Goal: Contribute content: Contribute content

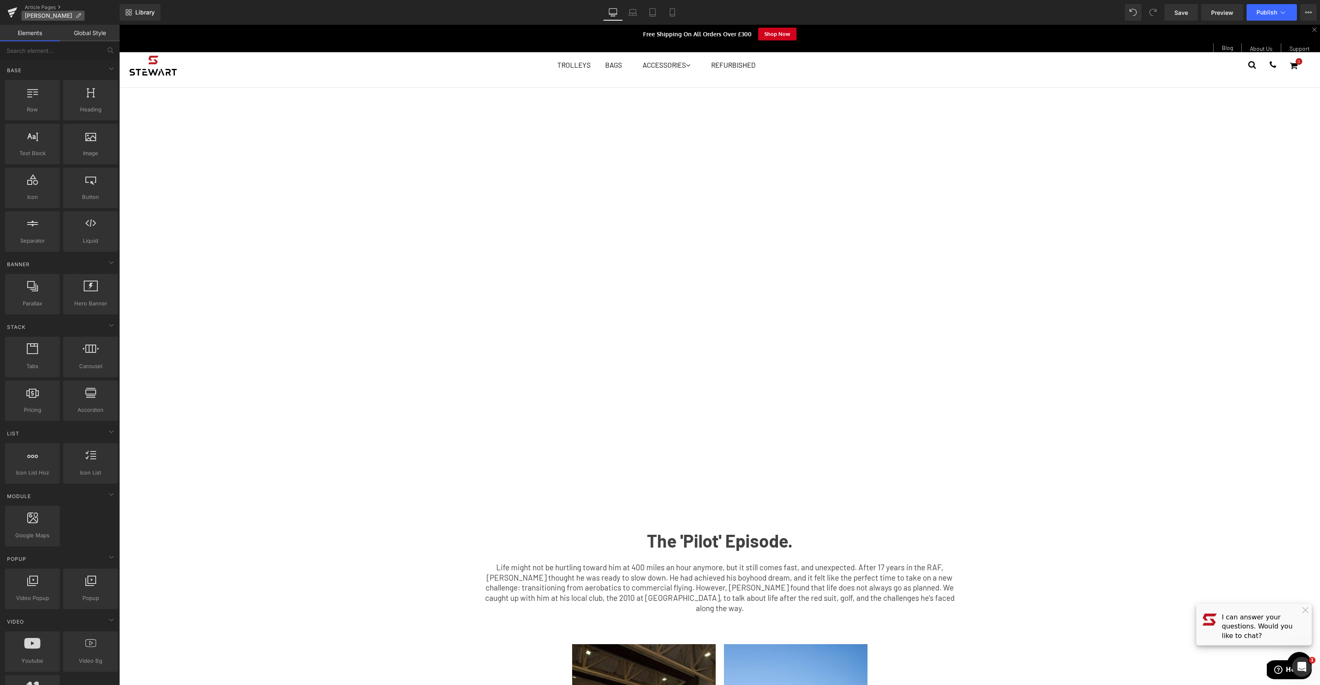
click at [75, 14] on icon at bounding box center [78, 16] width 6 height 6
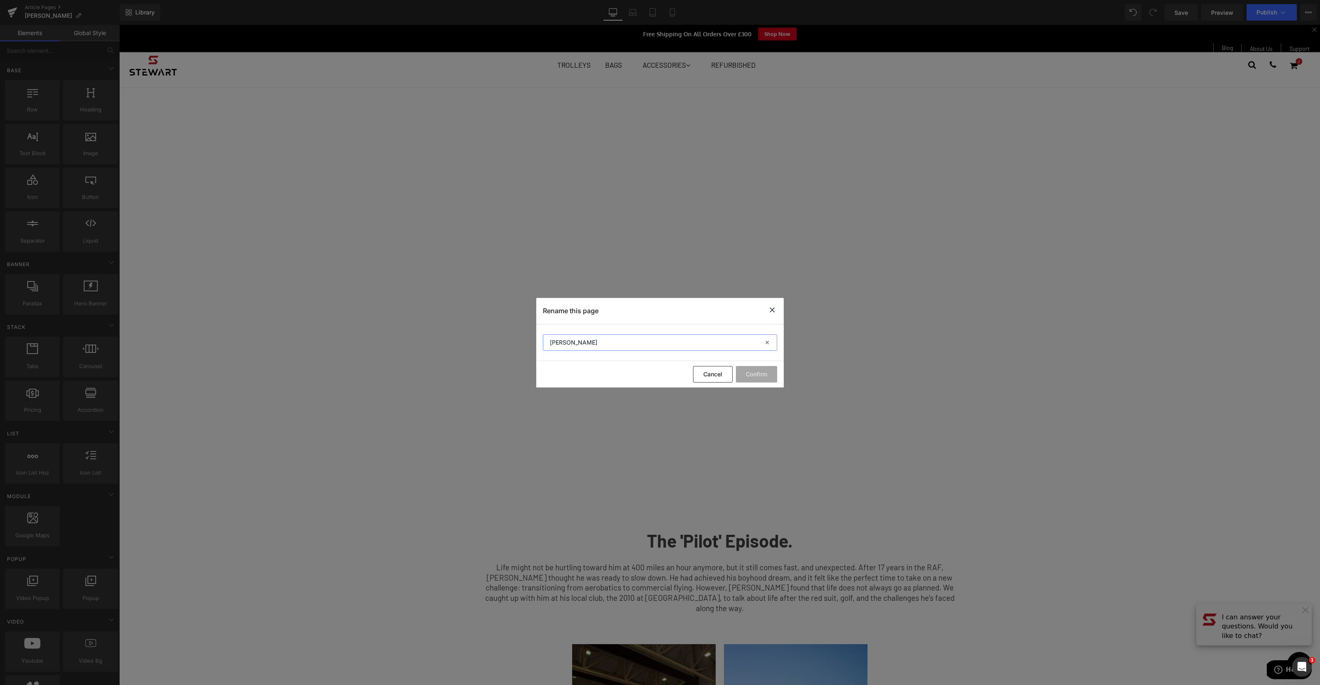
click at [623, 347] on input "[PERSON_NAME]" at bounding box center [660, 342] width 234 height 16
type input "Former Red Arrows Pilot Reveals How Golf Saved His Life"
click at [757, 375] on button "Confirm" at bounding box center [756, 374] width 41 height 16
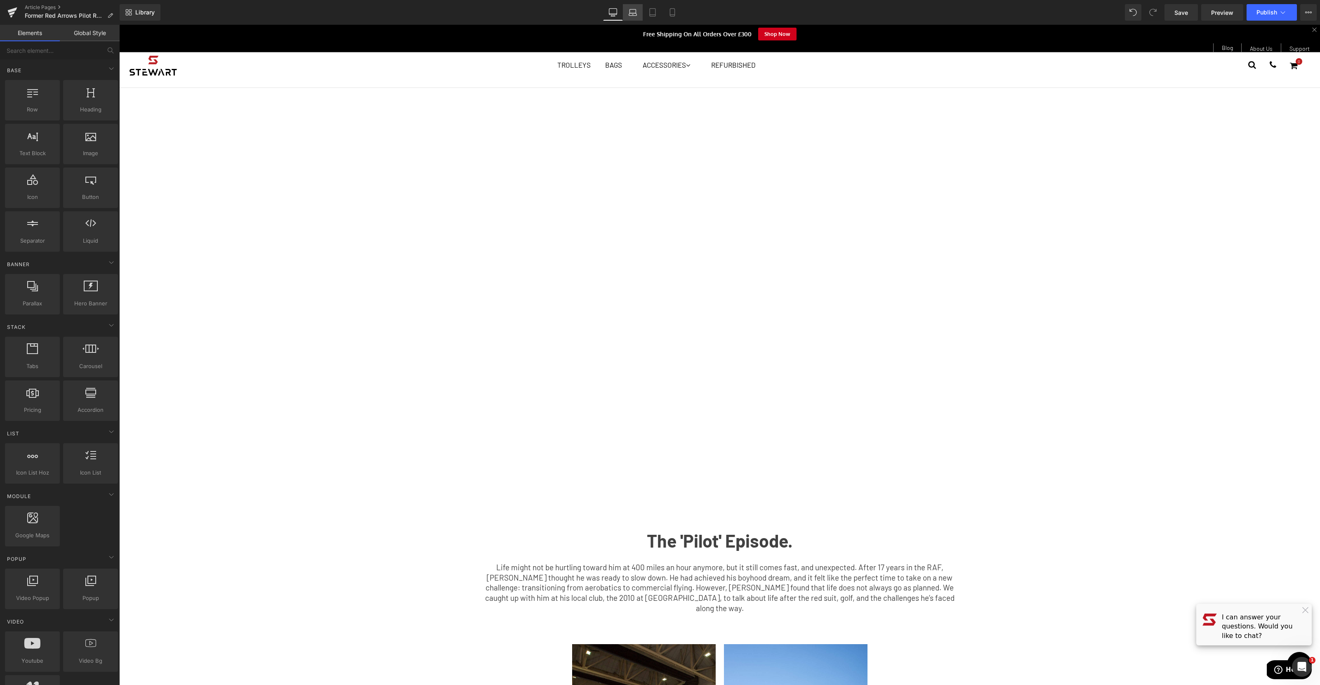
click at [628, 12] on link "Laptop" at bounding box center [633, 12] width 20 height 16
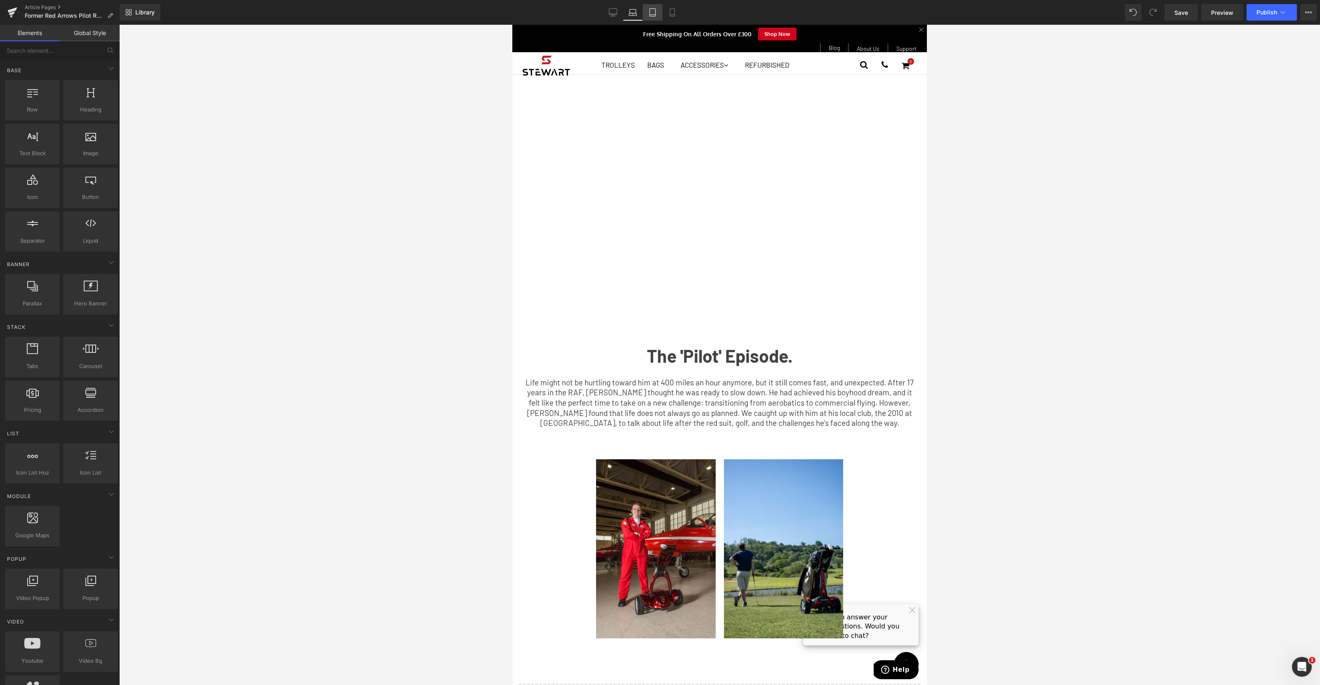
click at [650, 12] on icon at bounding box center [653, 13] width 6 height 8
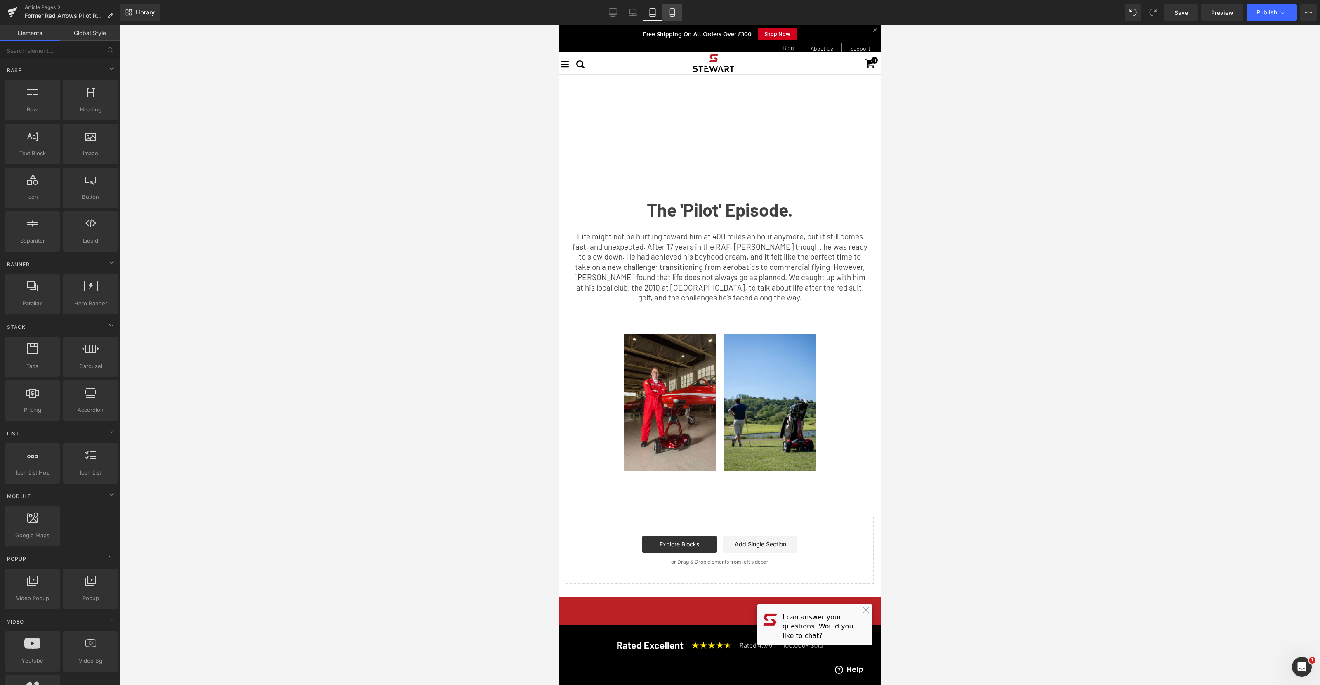
click at [670, 12] on icon at bounding box center [672, 12] width 8 height 8
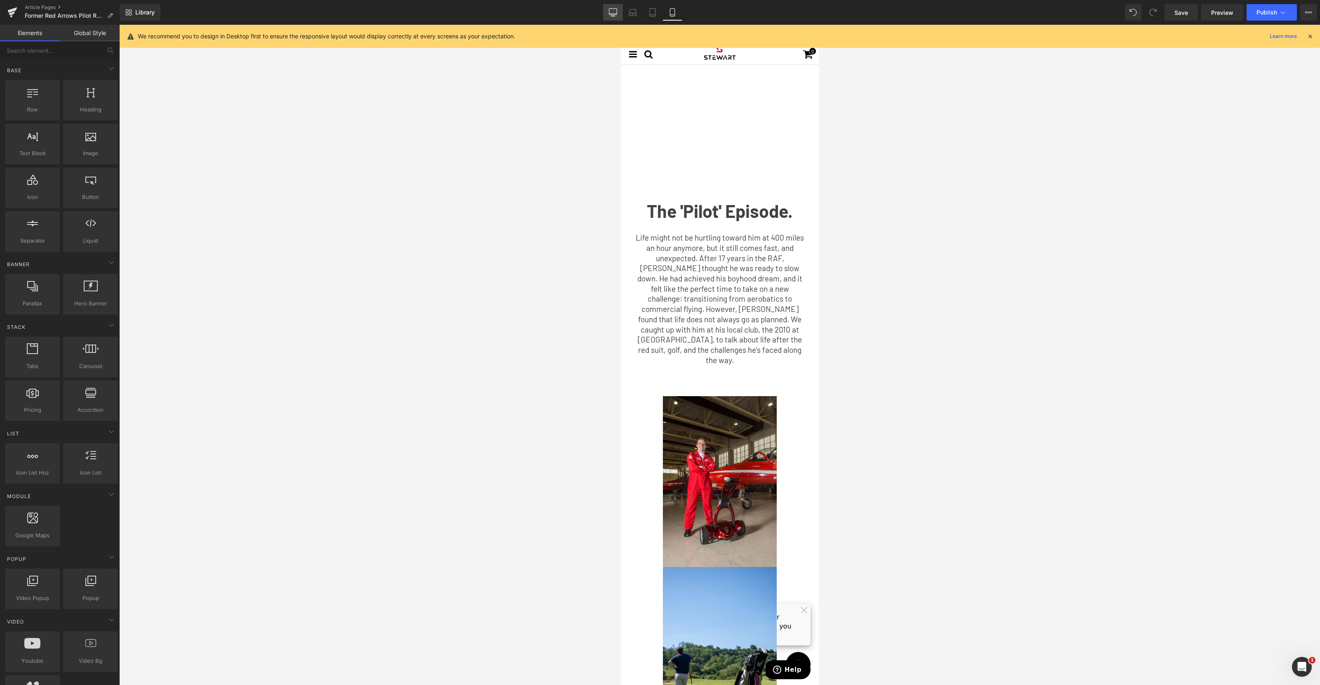
click at [616, 9] on icon at bounding box center [613, 12] width 8 height 8
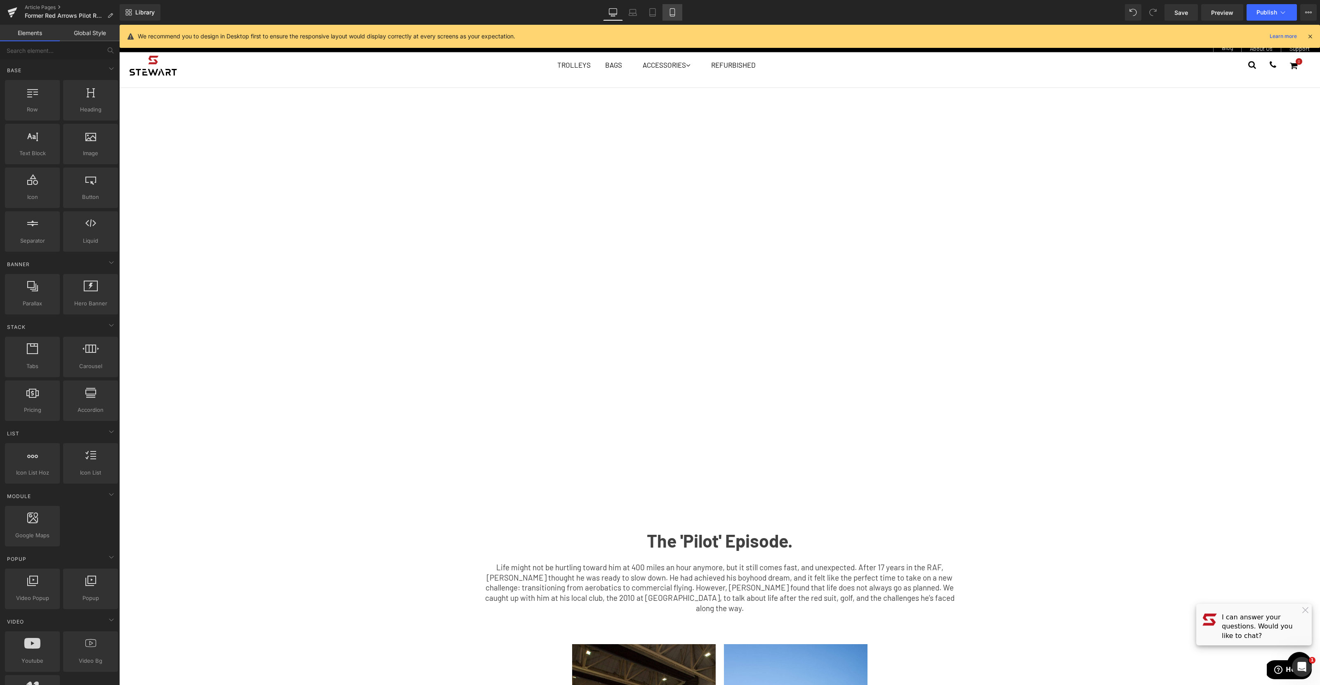
drag, startPoint x: 675, startPoint y: 5, endPoint x: 679, endPoint y: 8, distance: 5.0
click at [675, 5] on link "Mobile" at bounding box center [672, 12] width 20 height 16
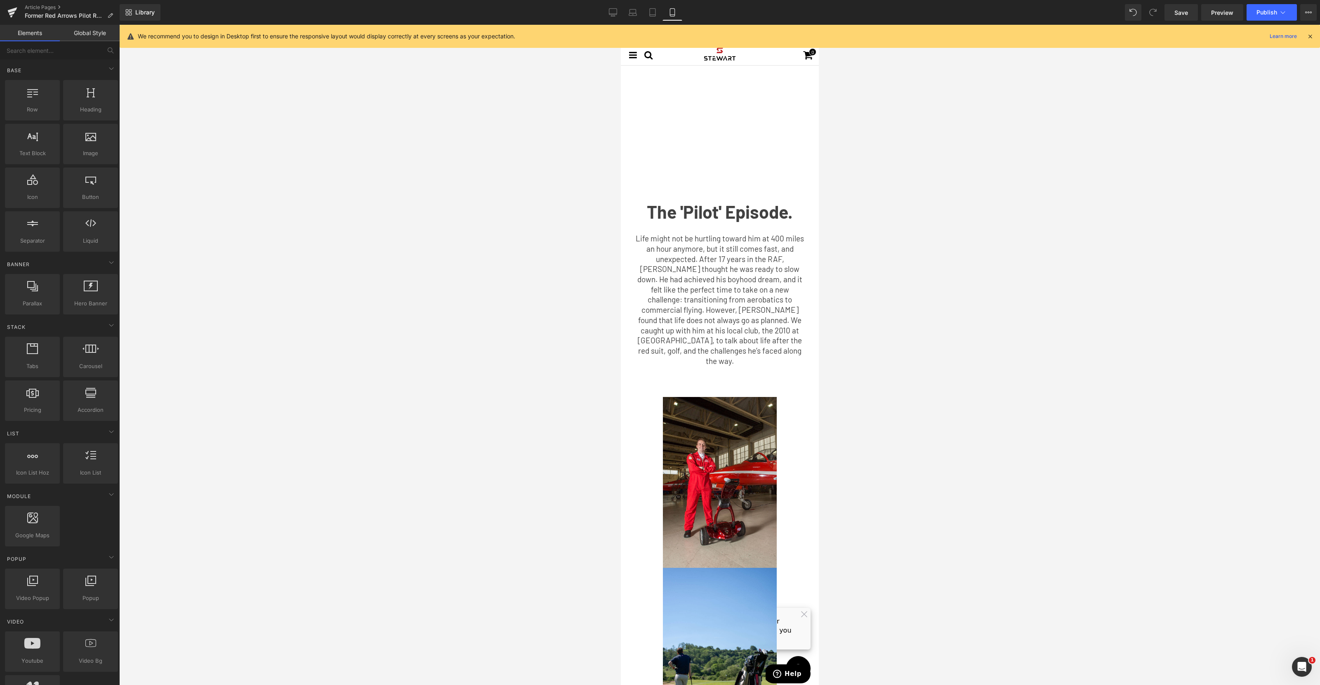
scroll to position [40, 0]
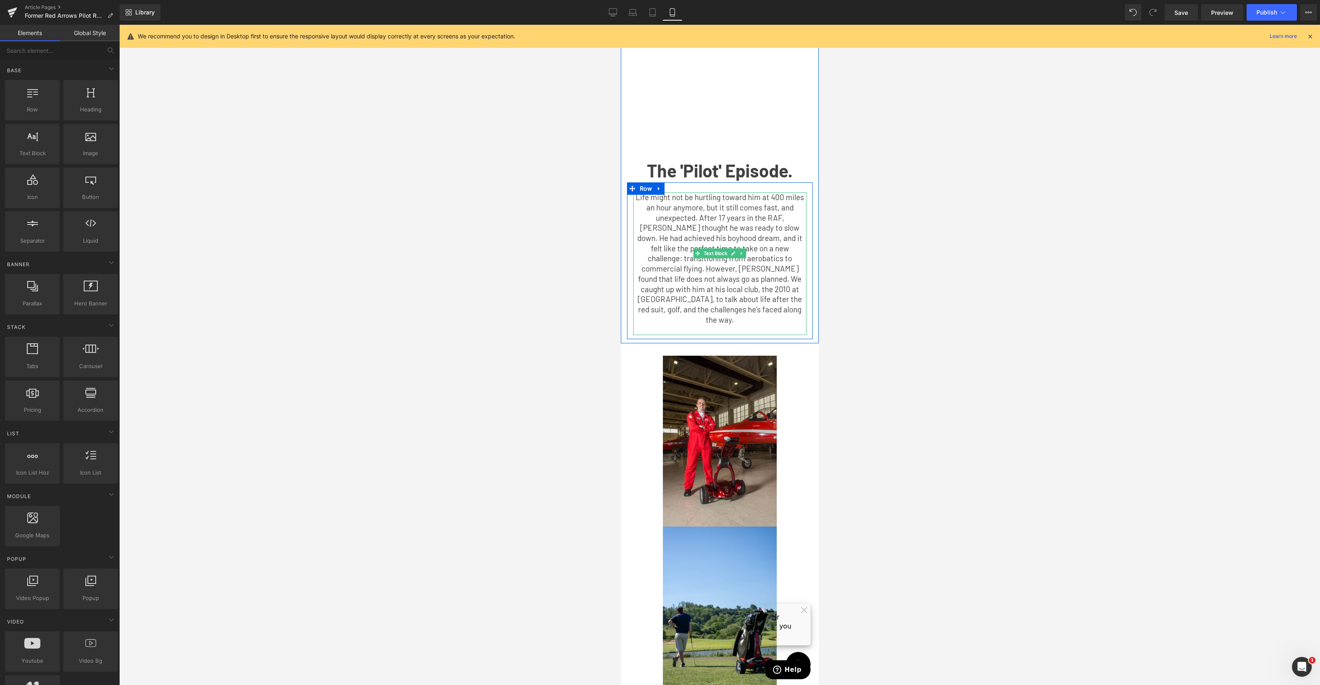
click at [729, 225] on span "Life might not be hurtling toward him at 400 miles an hour anymore, but it stil…" at bounding box center [719, 258] width 168 height 132
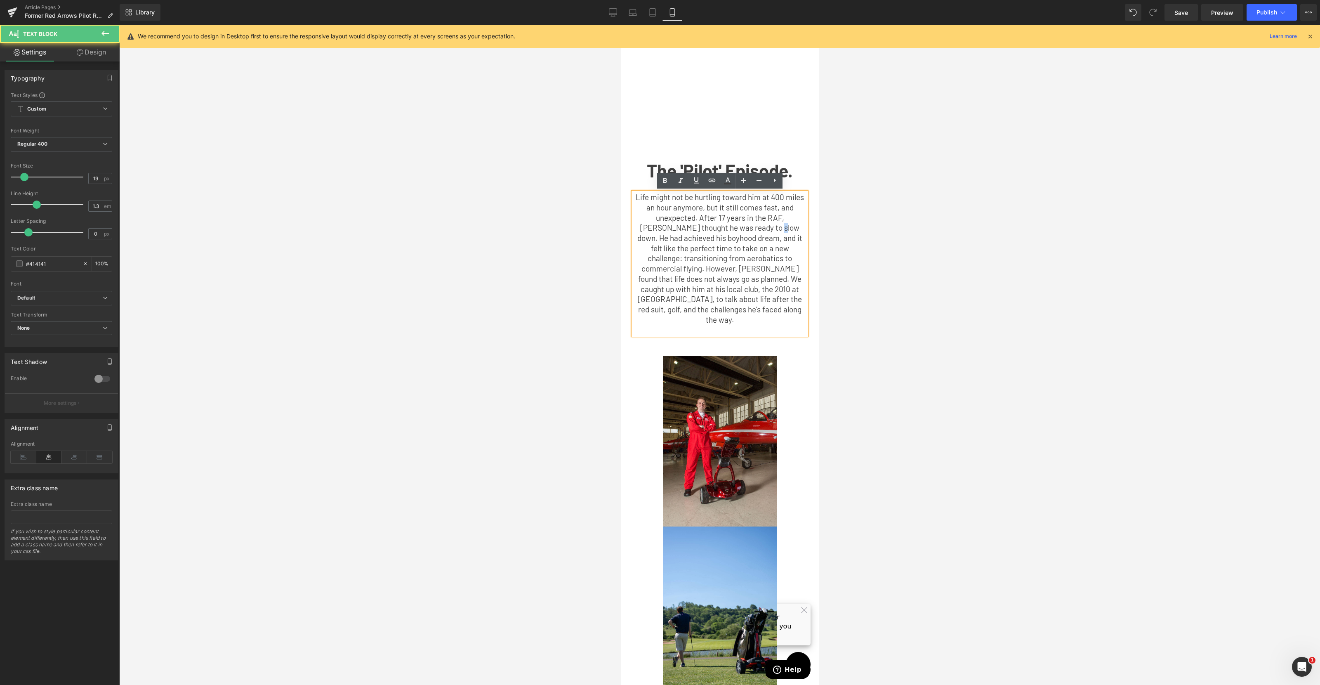
click at [728, 225] on span "Life might not be hurtling toward him at 400 miles an hour anymore, but it stil…" at bounding box center [719, 258] width 168 height 132
click at [777, 246] on span "Life might not be hurtling toward him at 400 miles an hour anymore, but it stil…" at bounding box center [719, 258] width 168 height 132
click at [751, 257] on span "Life might not be hurtling toward him at 400 miles an hour anymore, but it stil…" at bounding box center [719, 258] width 168 height 132
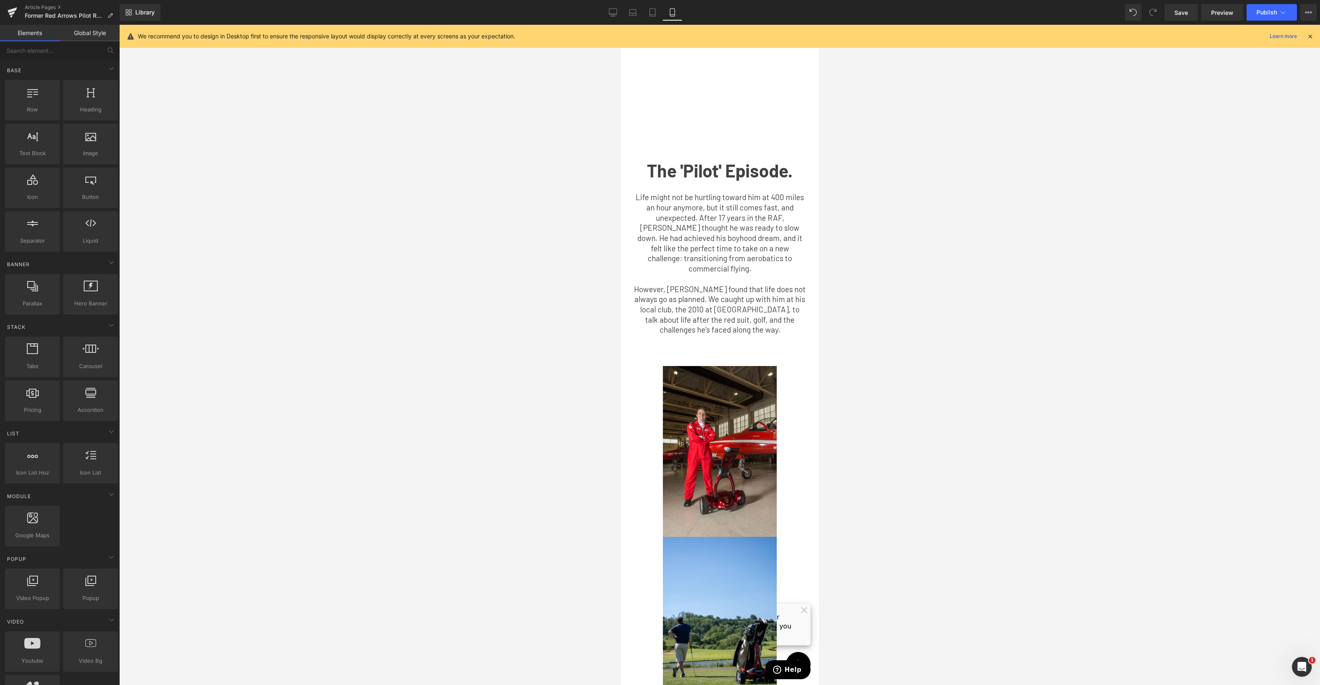
click at [480, 216] on div at bounding box center [719, 355] width 1201 height 660
click at [616, 19] on link "Desktop" at bounding box center [613, 12] width 20 height 16
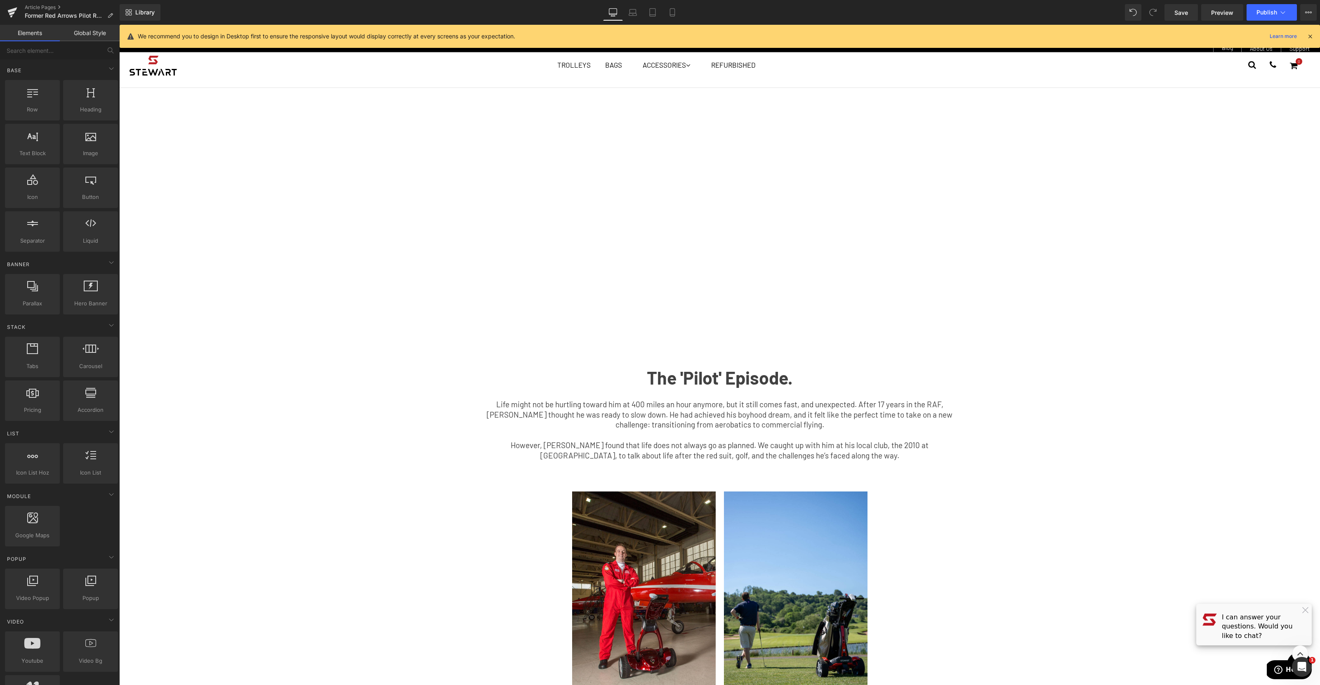
scroll to position [99, 0]
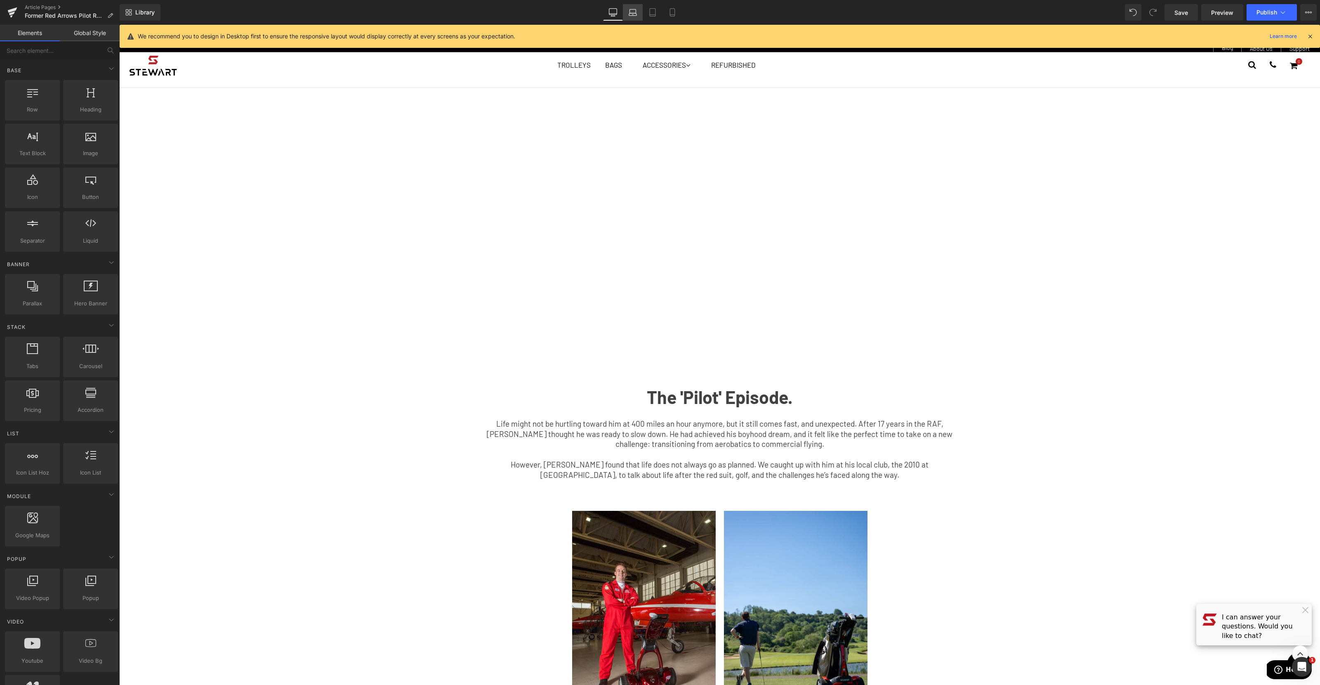
click at [630, 16] on icon at bounding box center [633, 12] width 8 height 8
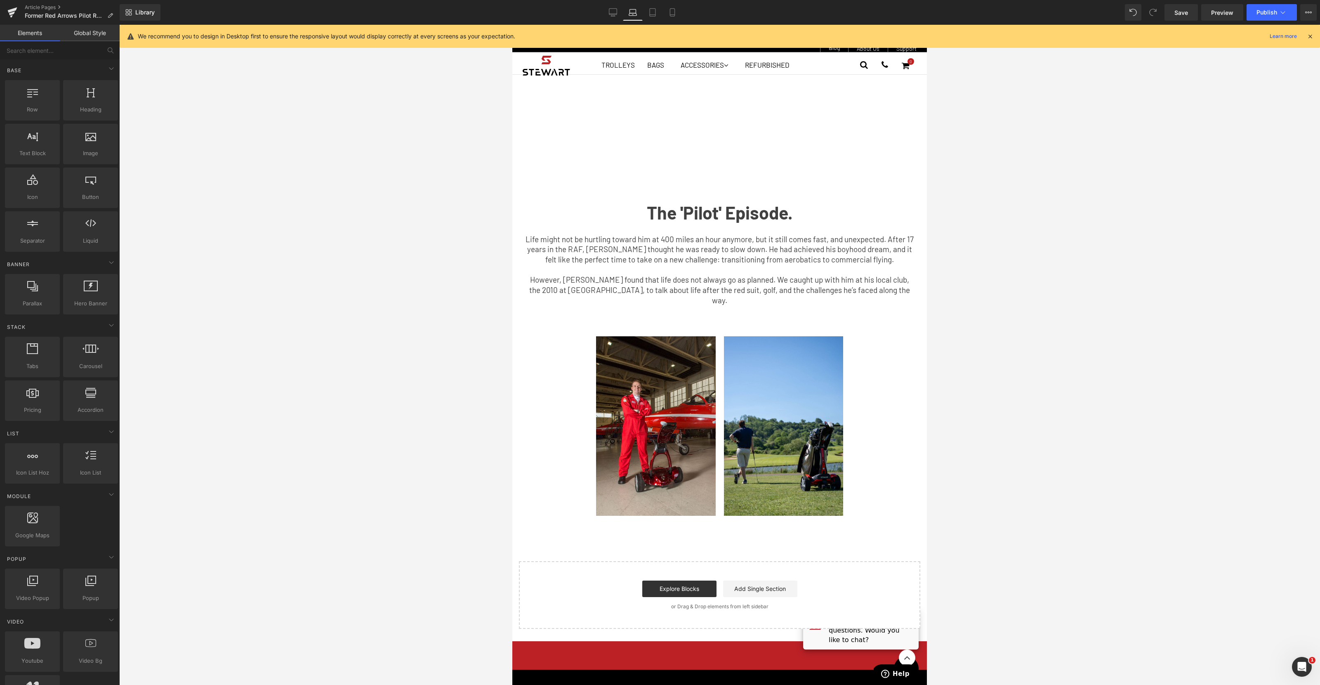
scroll to position [191, 0]
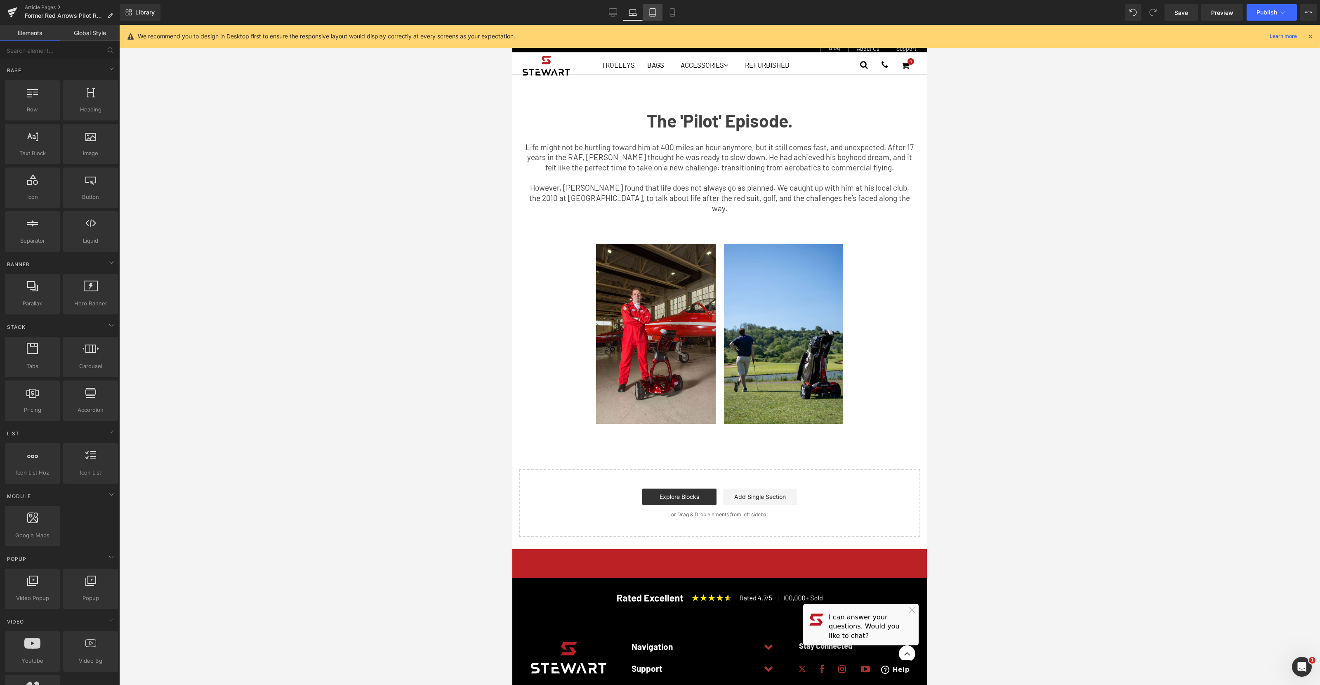
click at [656, 14] on icon at bounding box center [652, 12] width 8 height 8
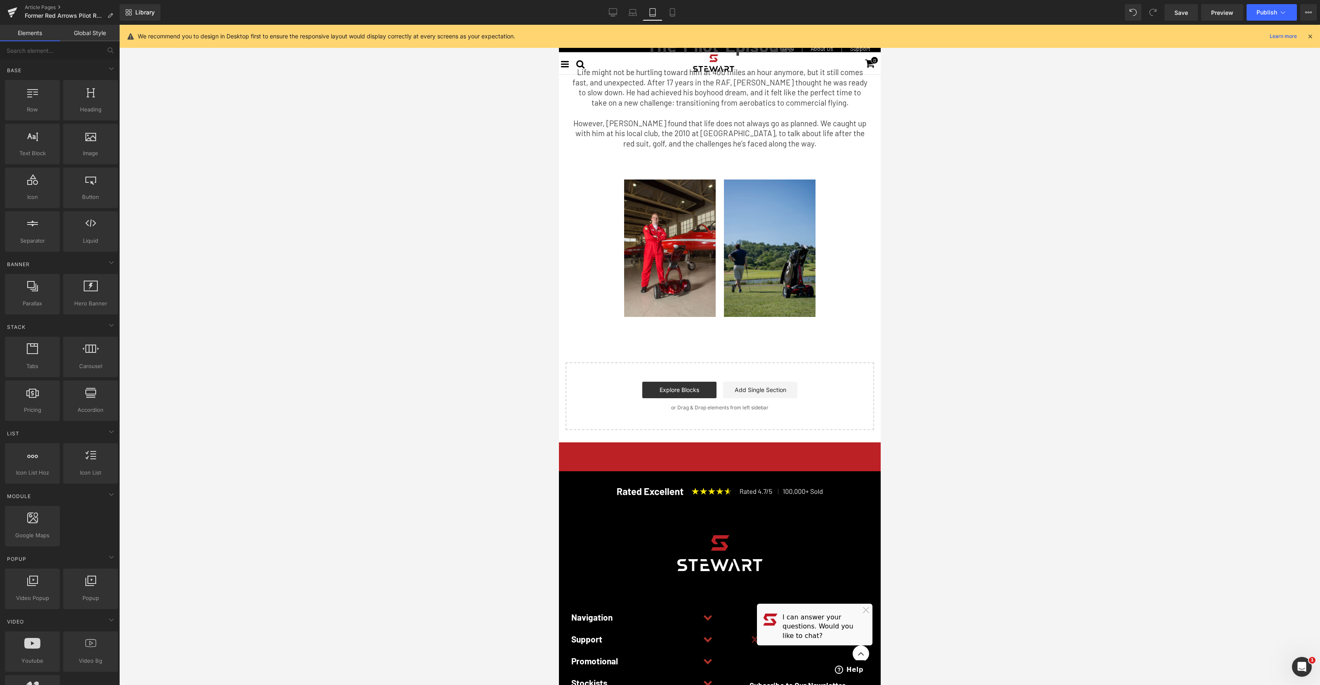
scroll to position [0, 0]
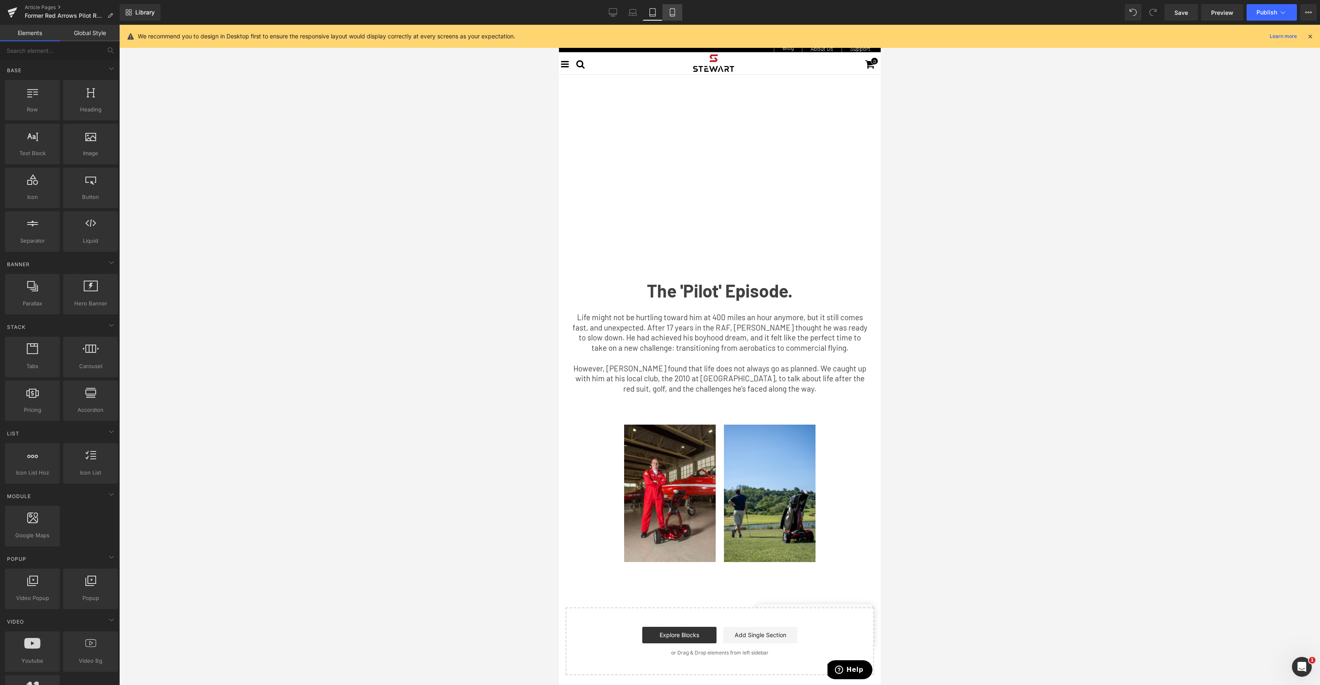
click at [668, 13] on icon at bounding box center [672, 12] width 8 height 8
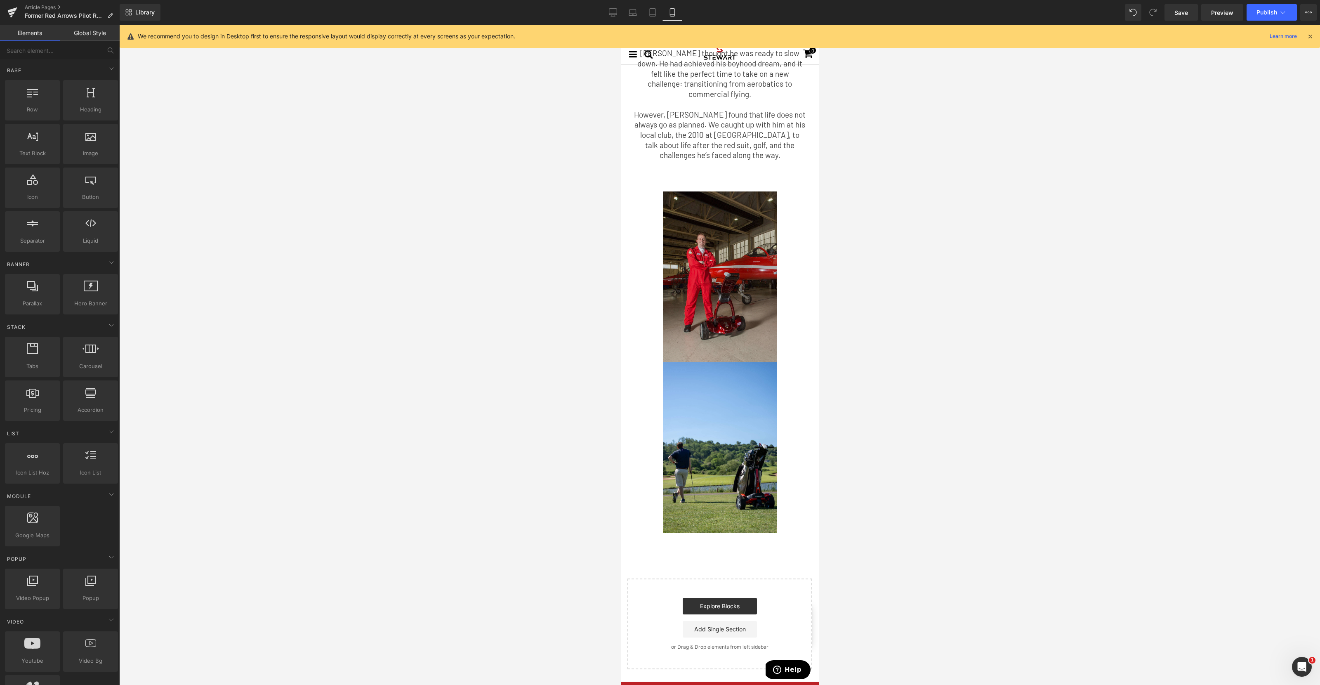
scroll to position [199, 0]
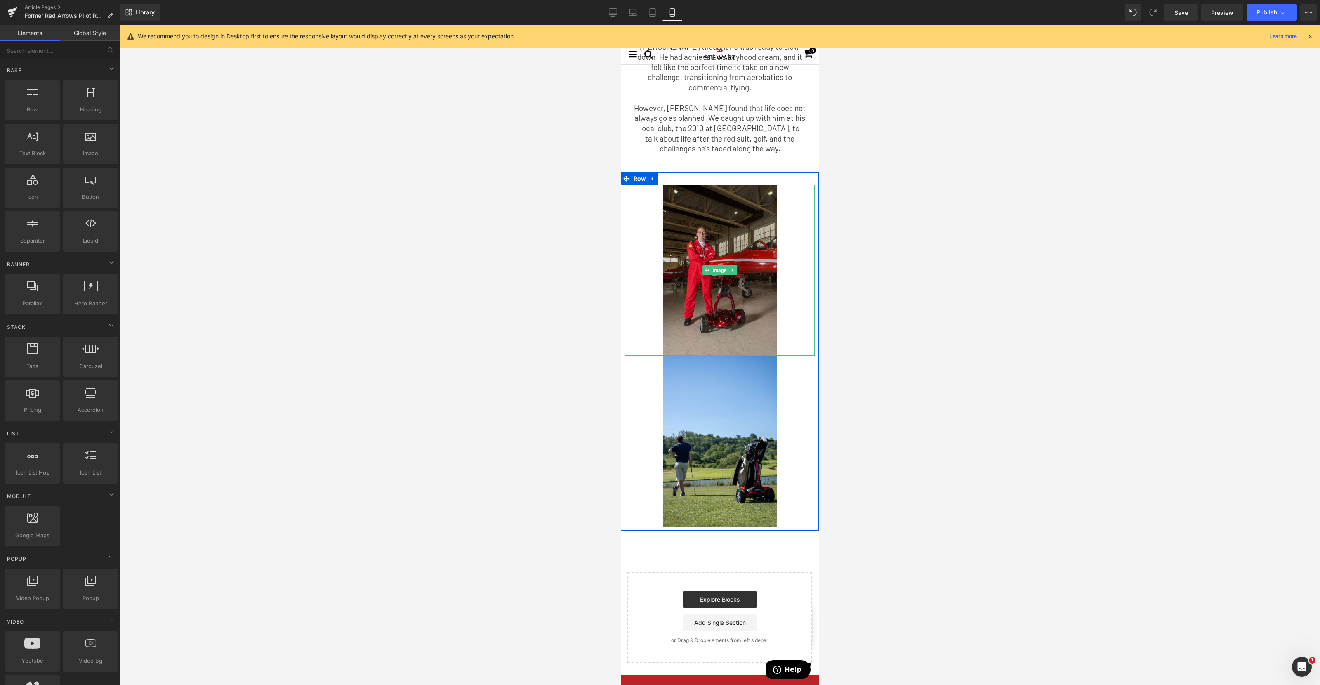
click at [709, 210] on img at bounding box center [719, 270] width 114 height 171
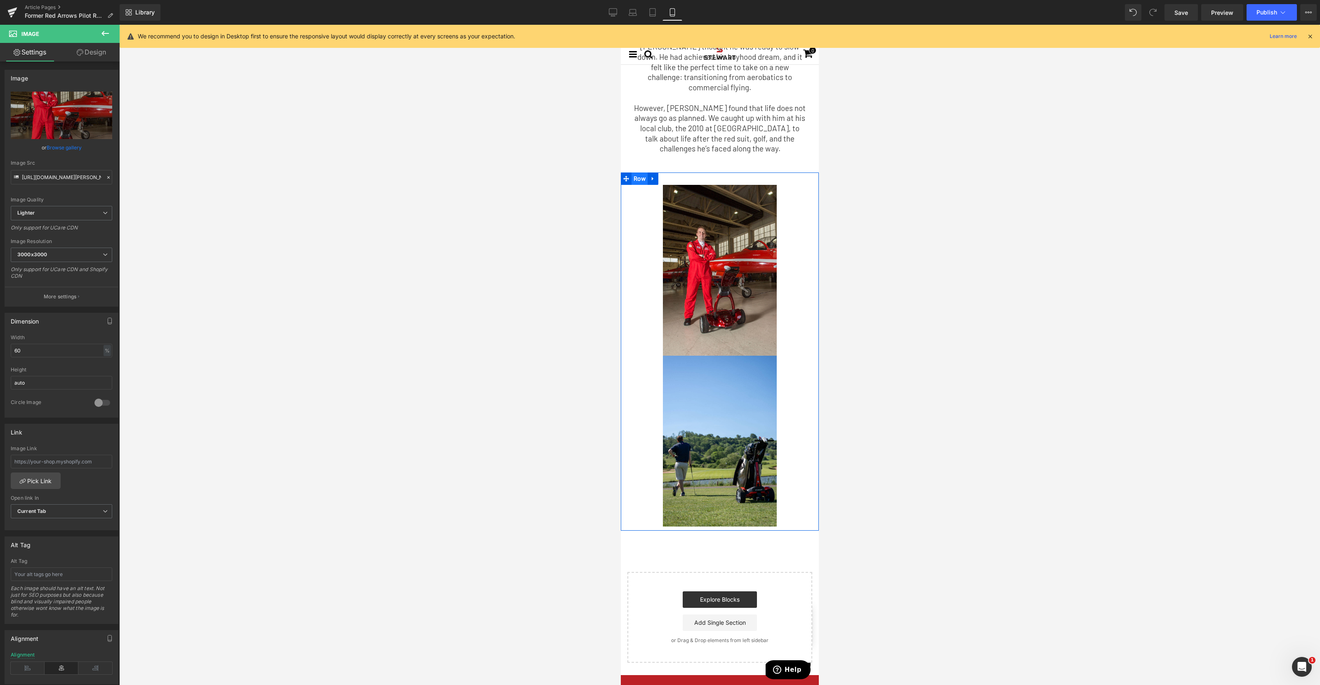
click at [644, 172] on span "Row" at bounding box center [639, 178] width 16 height 12
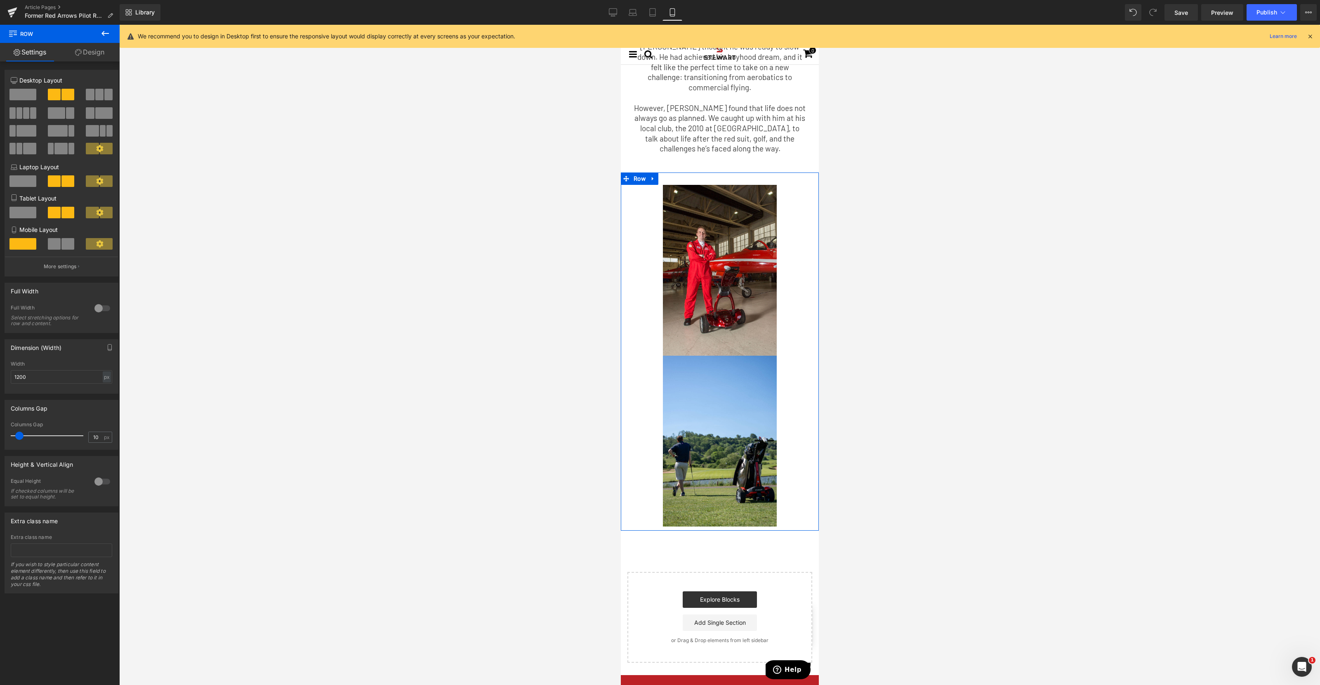
click at [62, 248] on span at bounding box center [67, 244] width 13 height 12
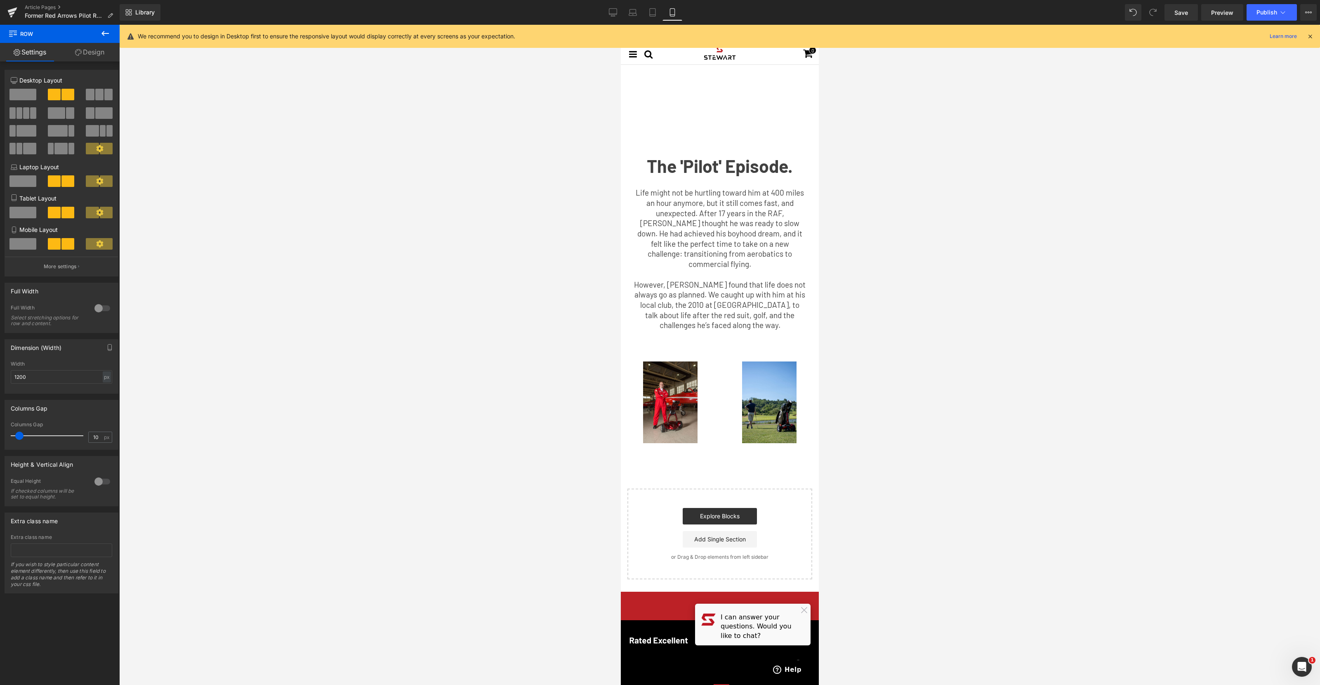
scroll to position [0, 0]
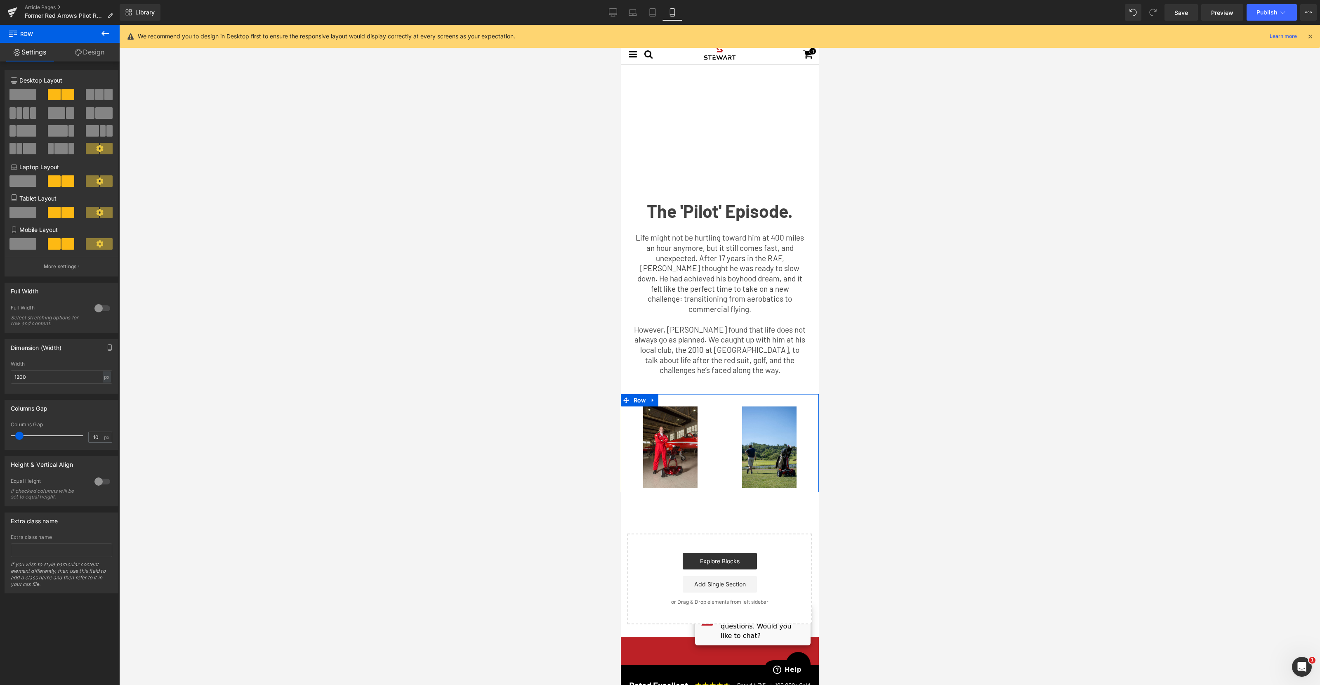
click at [78, 53] on icon at bounding box center [78, 52] width 7 height 7
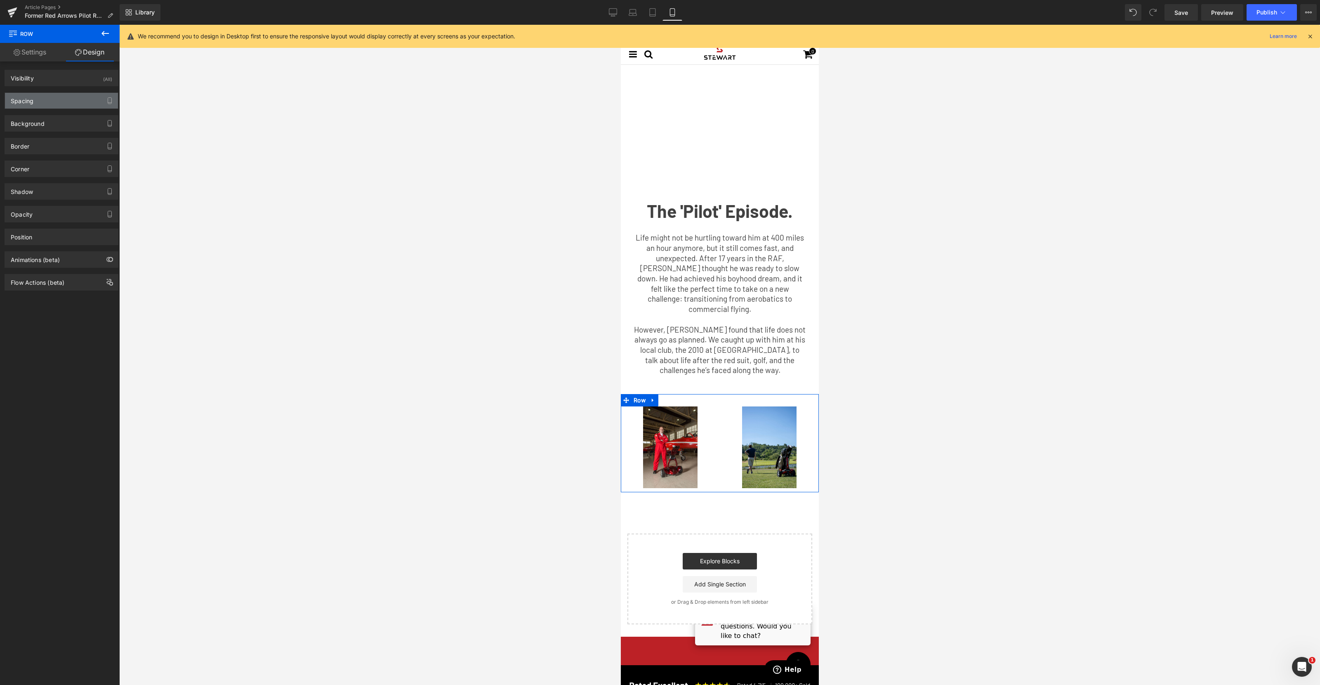
click at [34, 104] on div "Spacing" at bounding box center [61, 101] width 113 height 16
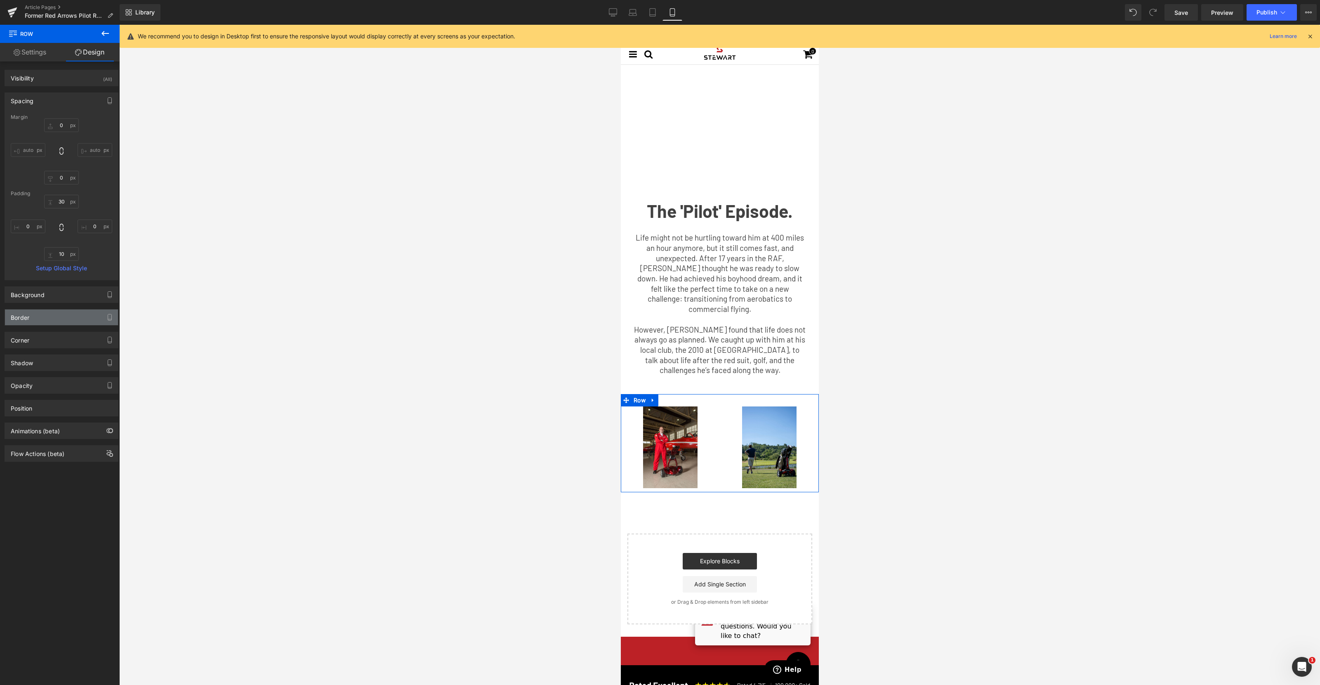
click at [36, 313] on div "Border" at bounding box center [61, 317] width 113 height 16
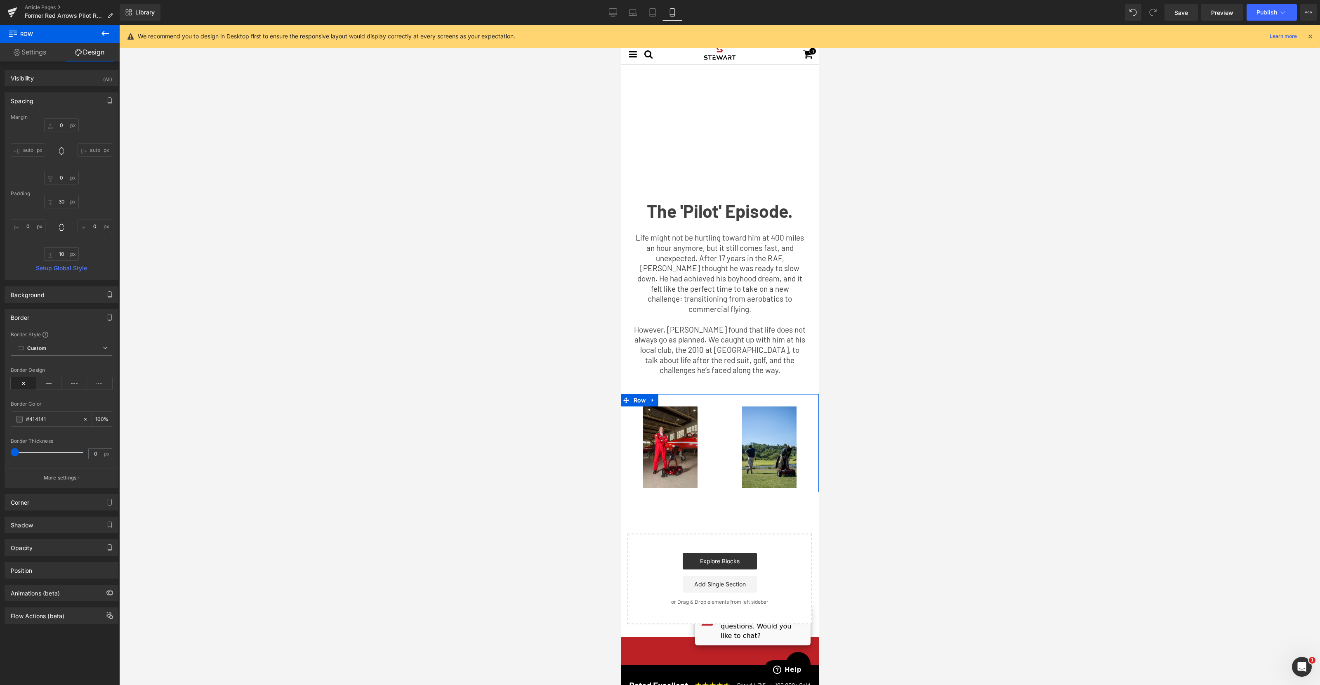
click at [36, 50] on link "Settings" at bounding box center [30, 52] width 60 height 19
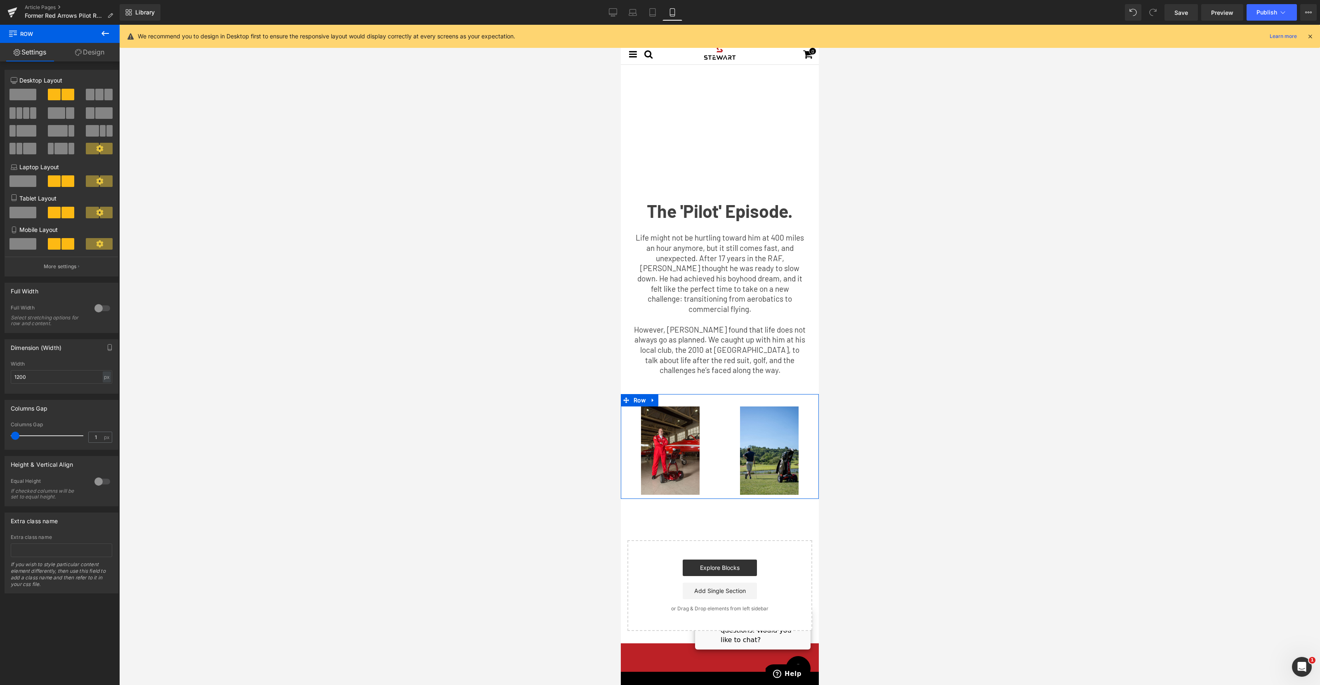
type input "0"
drag, startPoint x: 19, startPoint y: 441, endPoint x: 4, endPoint y: 442, distance: 15.3
click at [5, 442] on div "Columns Gap 0px Columns Gap 0 px" at bounding box center [62, 425] width 114 height 50
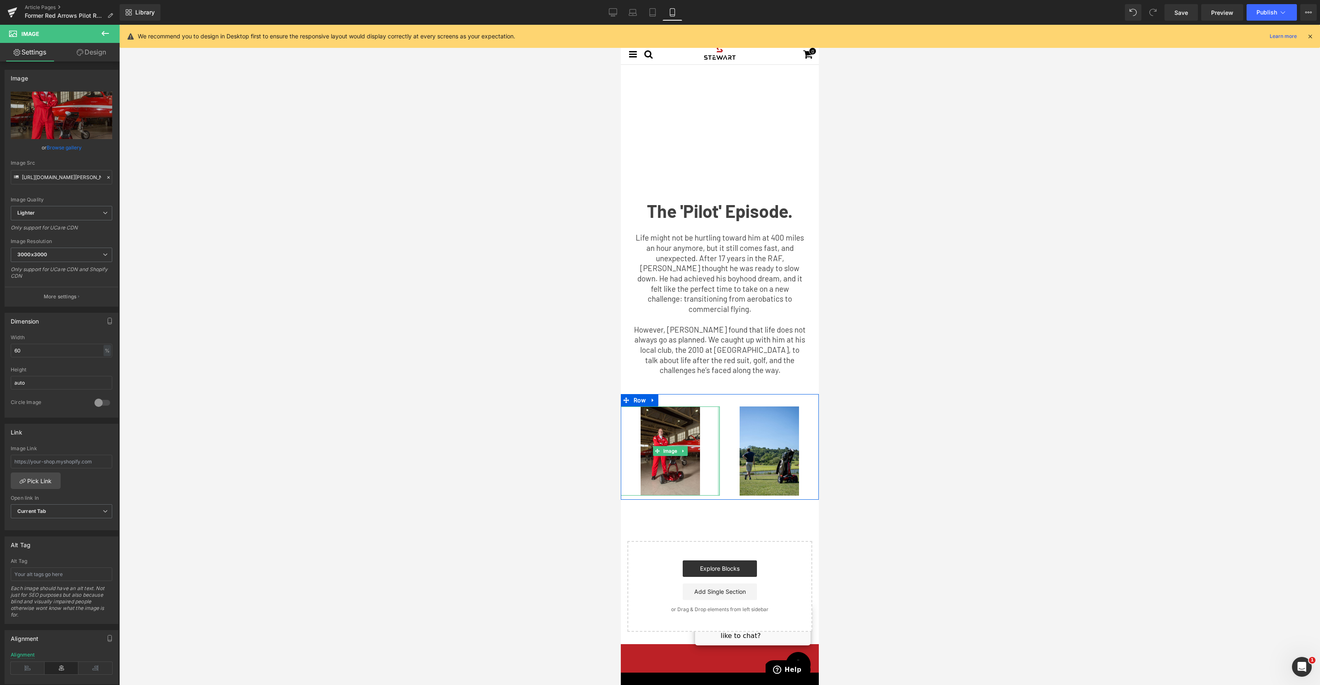
drag, startPoint x: 716, startPoint y: 440, endPoint x: 858, endPoint y: 445, distance: 142.0
click at [818, 445] on html "Menu Trolleys Bags Accessories Refurbished My Account Accessories VERTX Remote …" at bounding box center [719, 592] width 198 height 1134
click at [1267, 456] on div at bounding box center [719, 355] width 1201 height 660
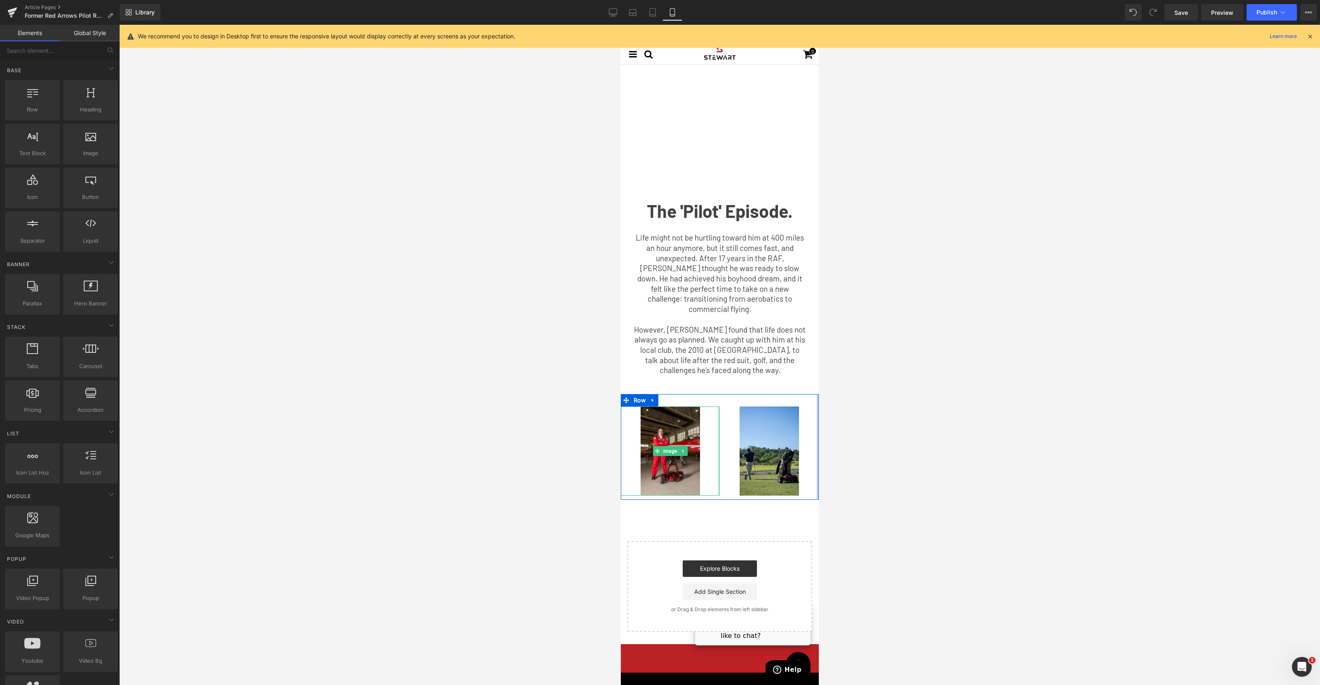
click at [816, 408] on div at bounding box center [817, 447] width 2 height 106
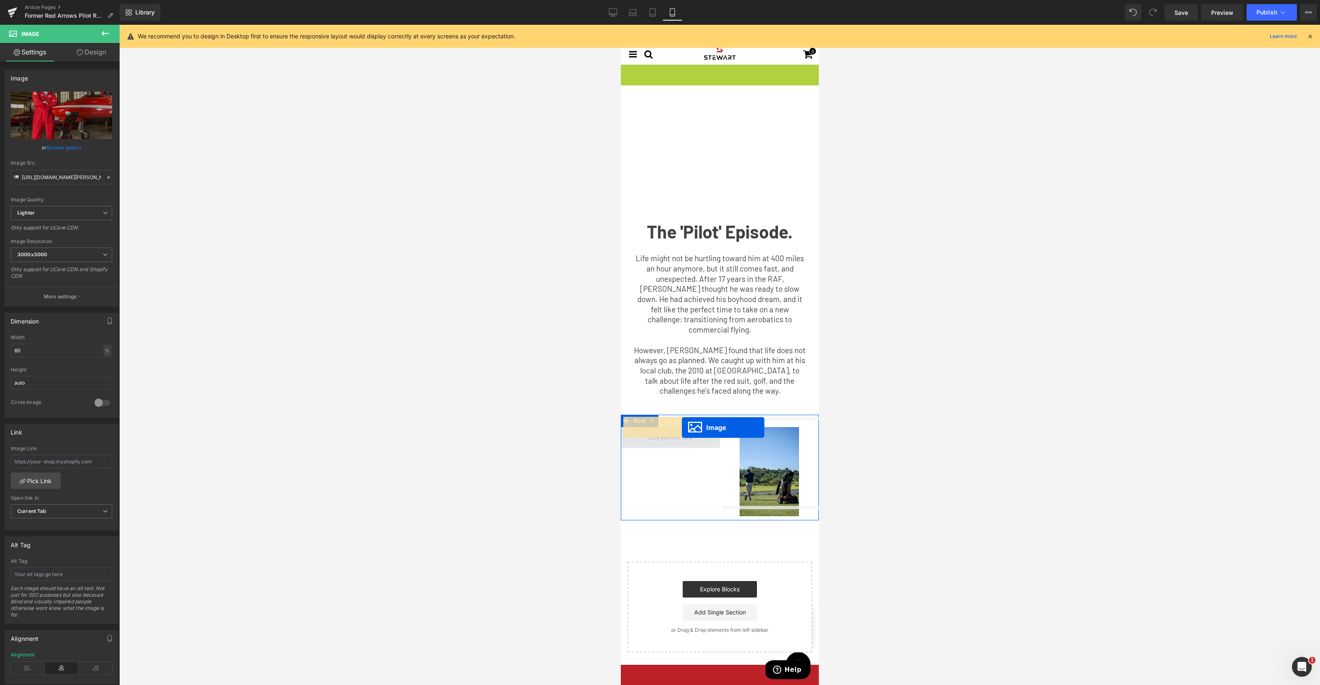
drag, startPoint x: 705, startPoint y: 150, endPoint x: 681, endPoint y: 427, distance: 278.1
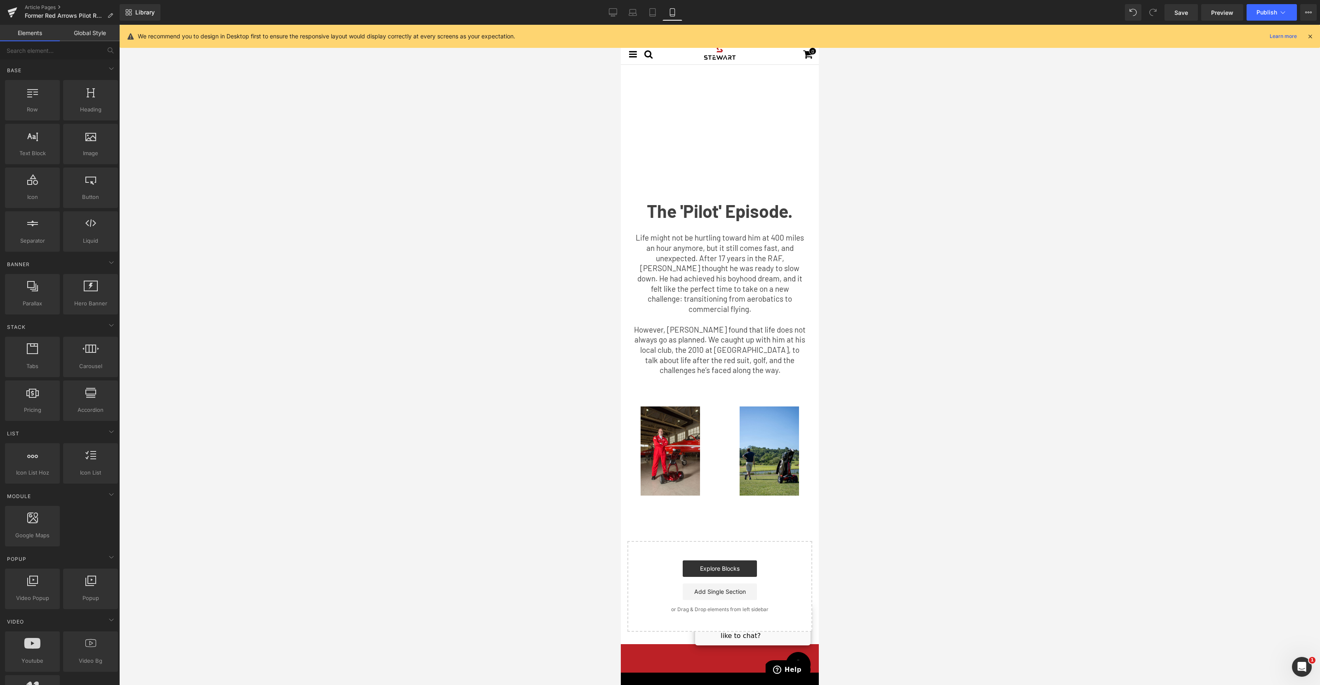
click at [937, 434] on div at bounding box center [719, 355] width 1201 height 660
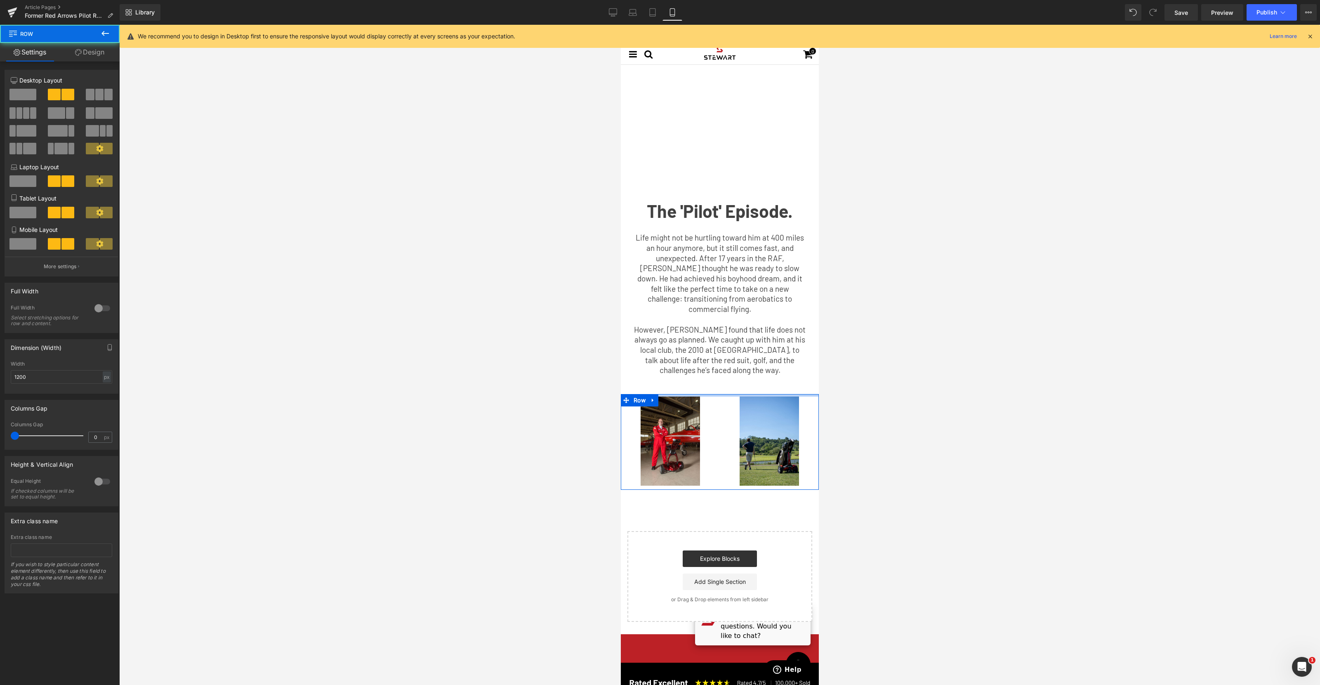
drag, startPoint x: 719, startPoint y: 388, endPoint x: 722, endPoint y: 370, distance: 18.4
click at [721, 372] on div "Youtube Row The 'Pilot' Episode. Text Block Life might not be hurtling toward h…" at bounding box center [719, 343] width 198 height 557
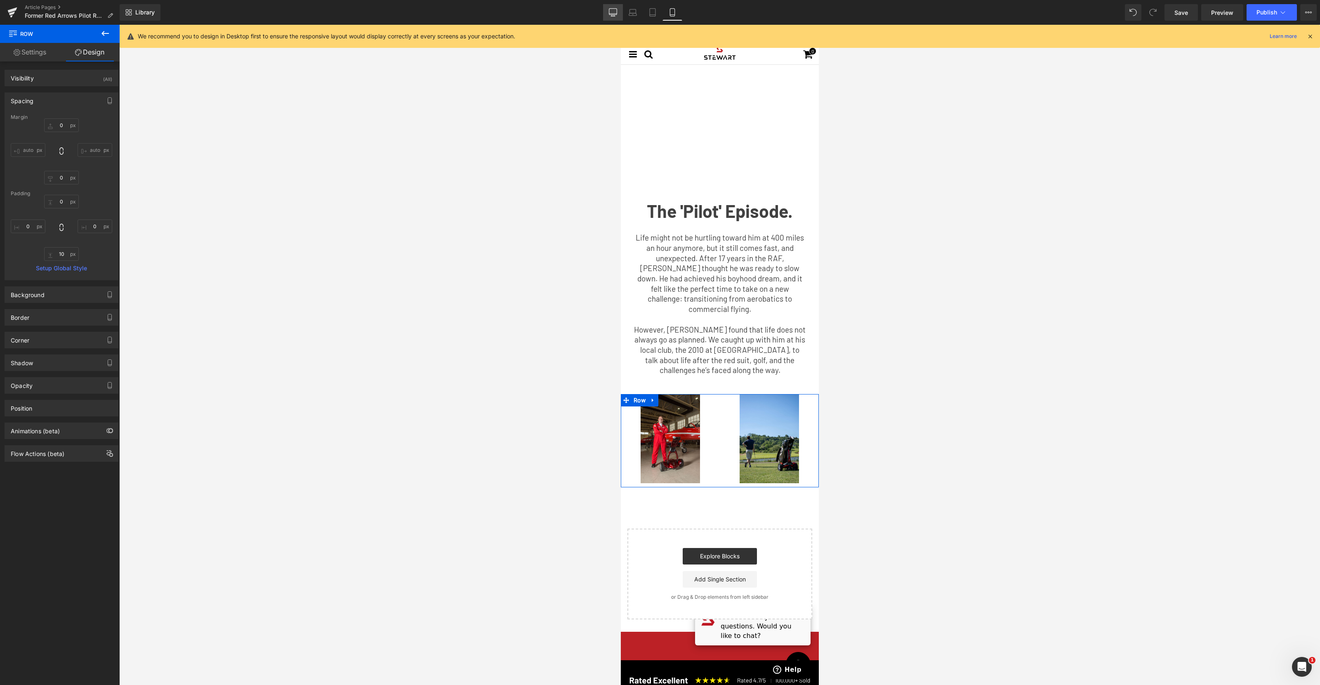
click at [614, 12] on icon at bounding box center [613, 12] width 8 height 8
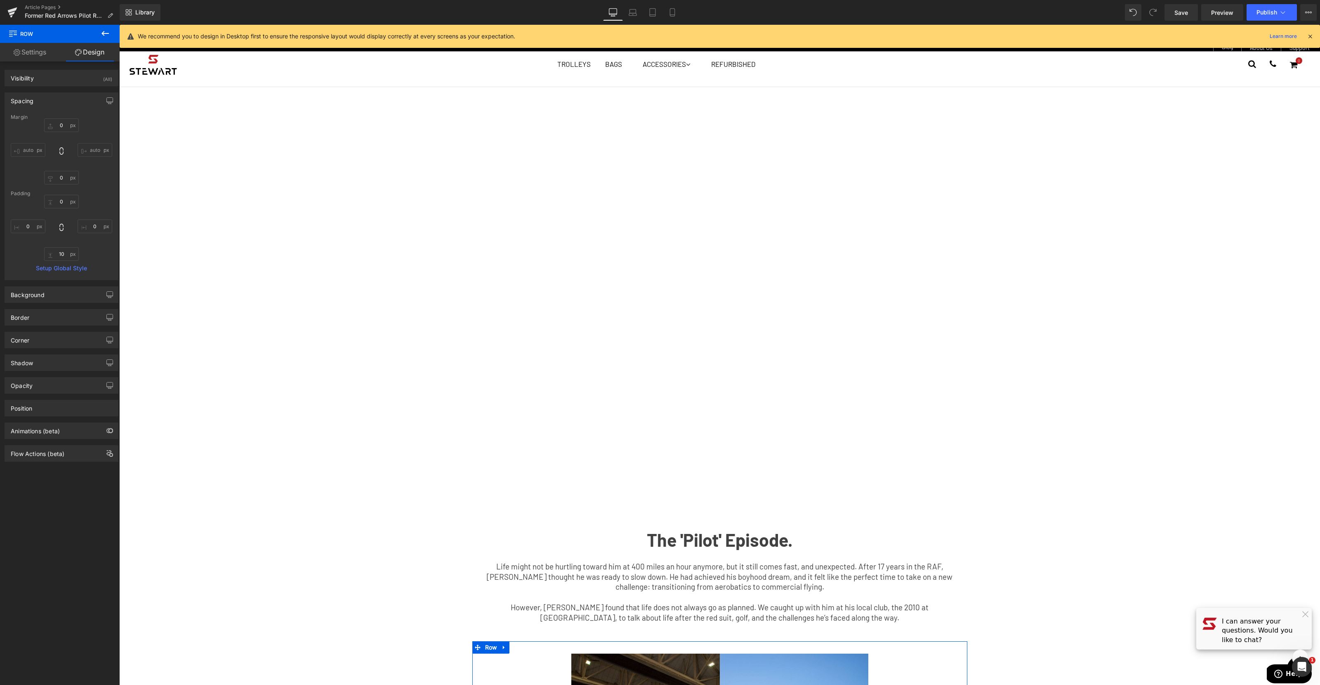
type input "0"
type input "30"
type input "0"
type input "10"
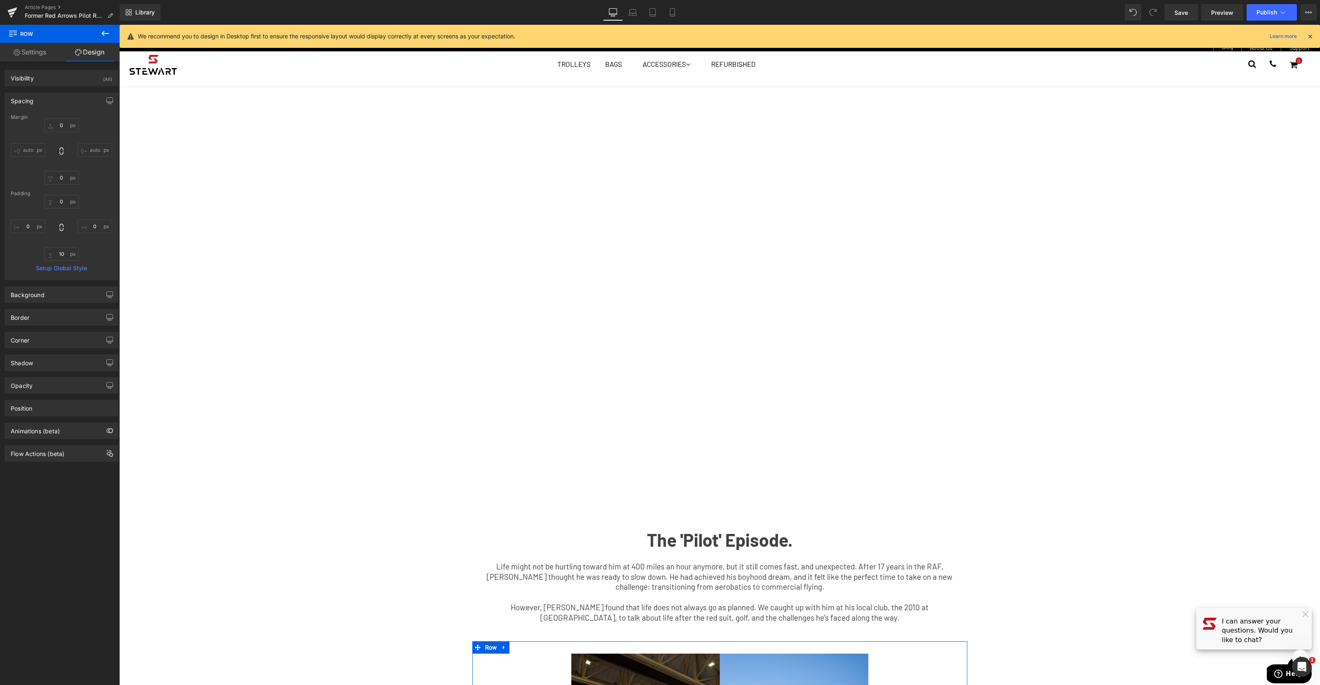
type input "0"
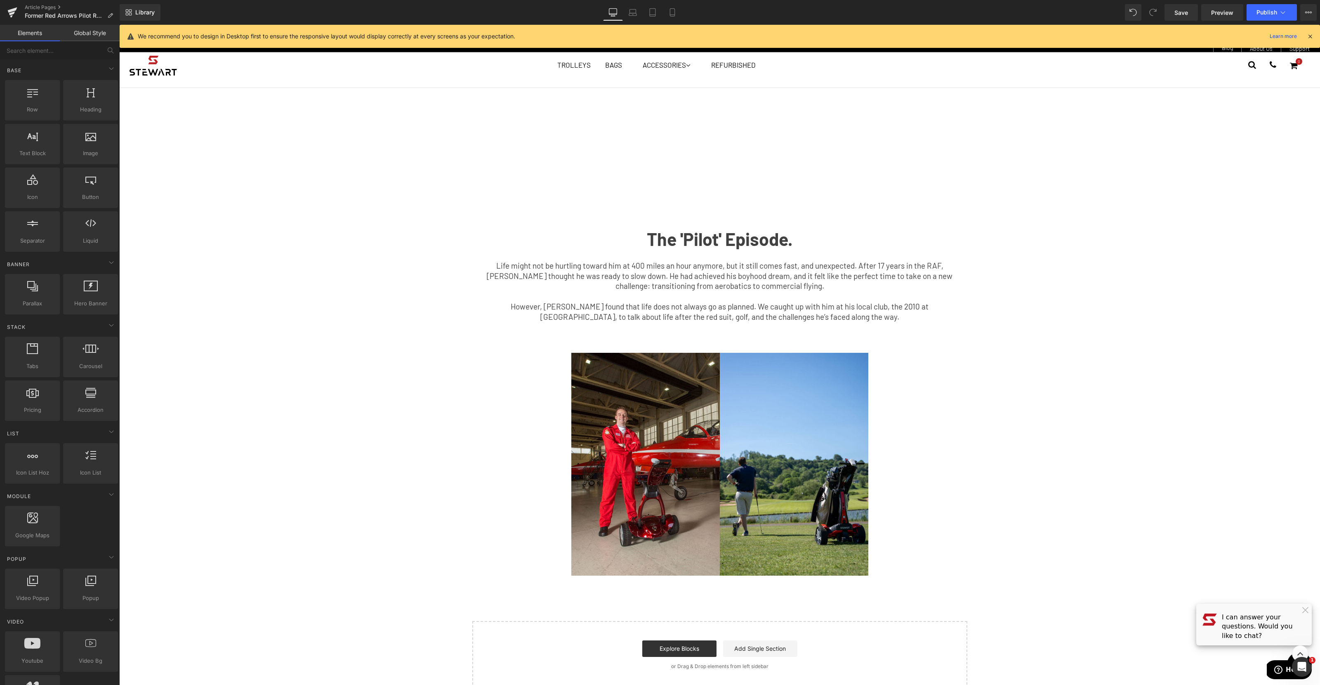
click at [1141, 408] on div "Youtube Row The 'Pilot' Episode. Text Block Life might not be hurtling toward h…" at bounding box center [719, 237] width 1201 height 902
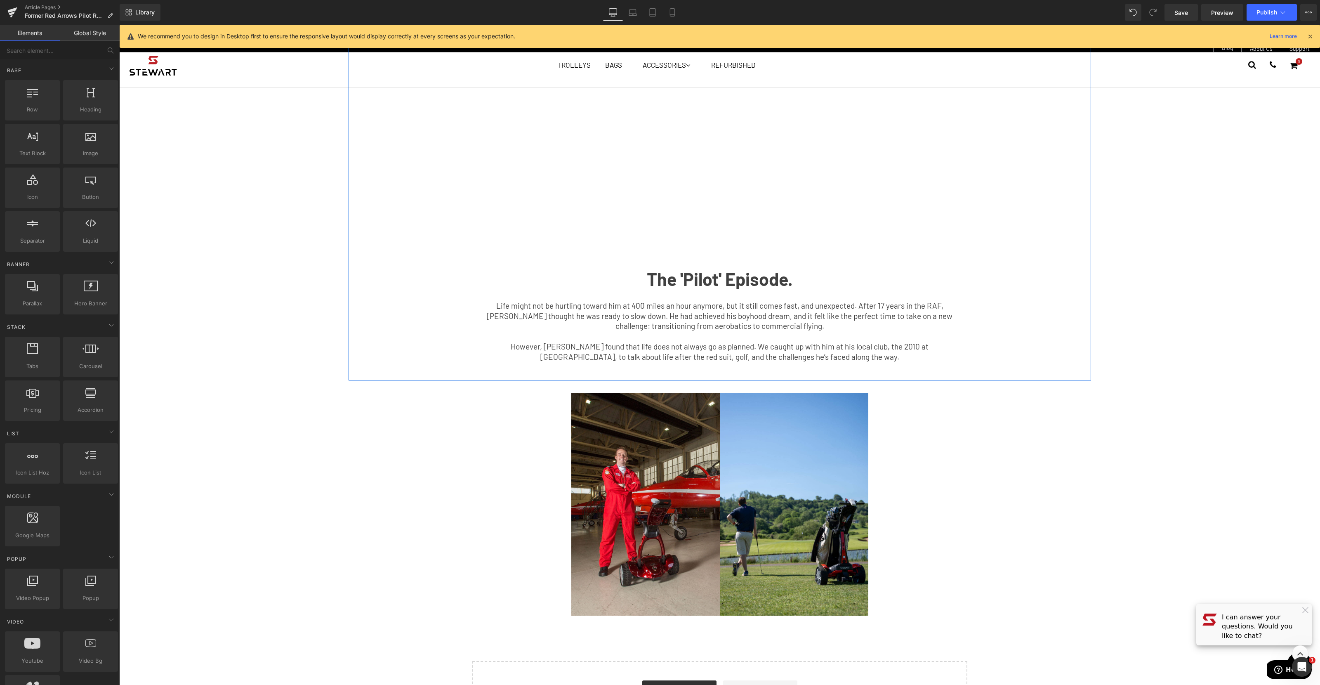
scroll to position [215, 0]
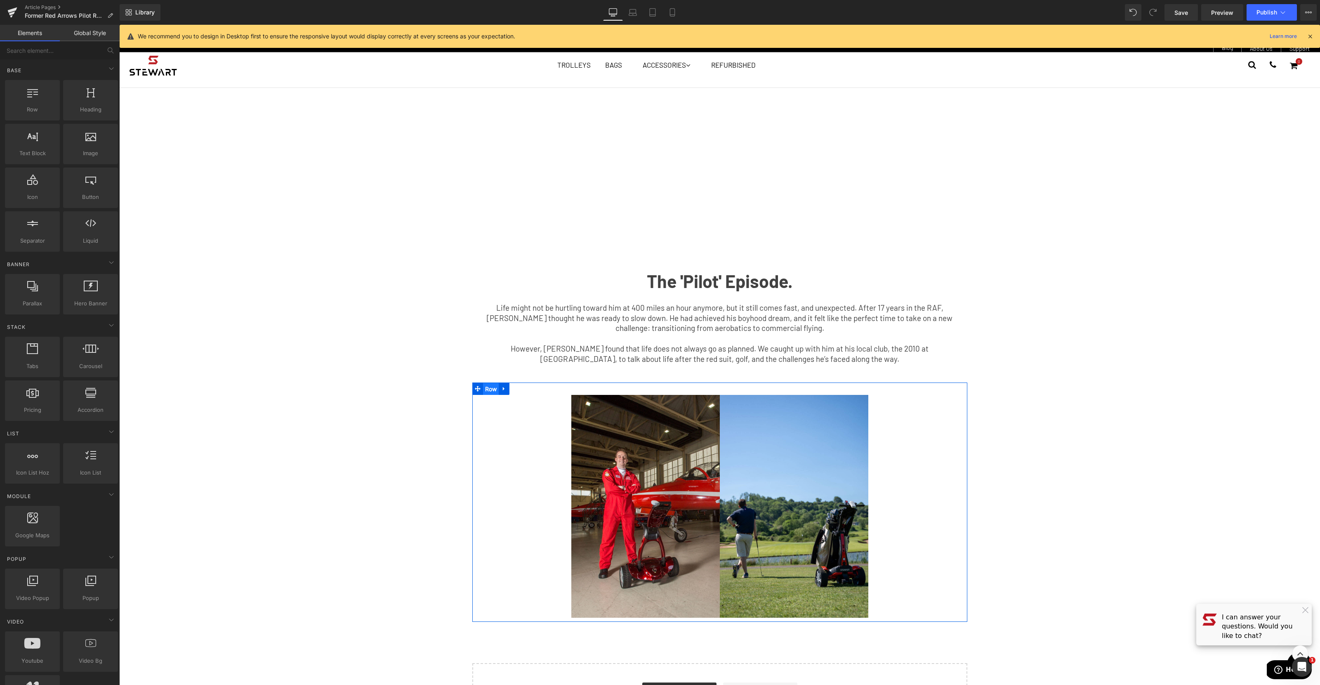
click at [495, 387] on span "Row" at bounding box center [491, 389] width 16 height 12
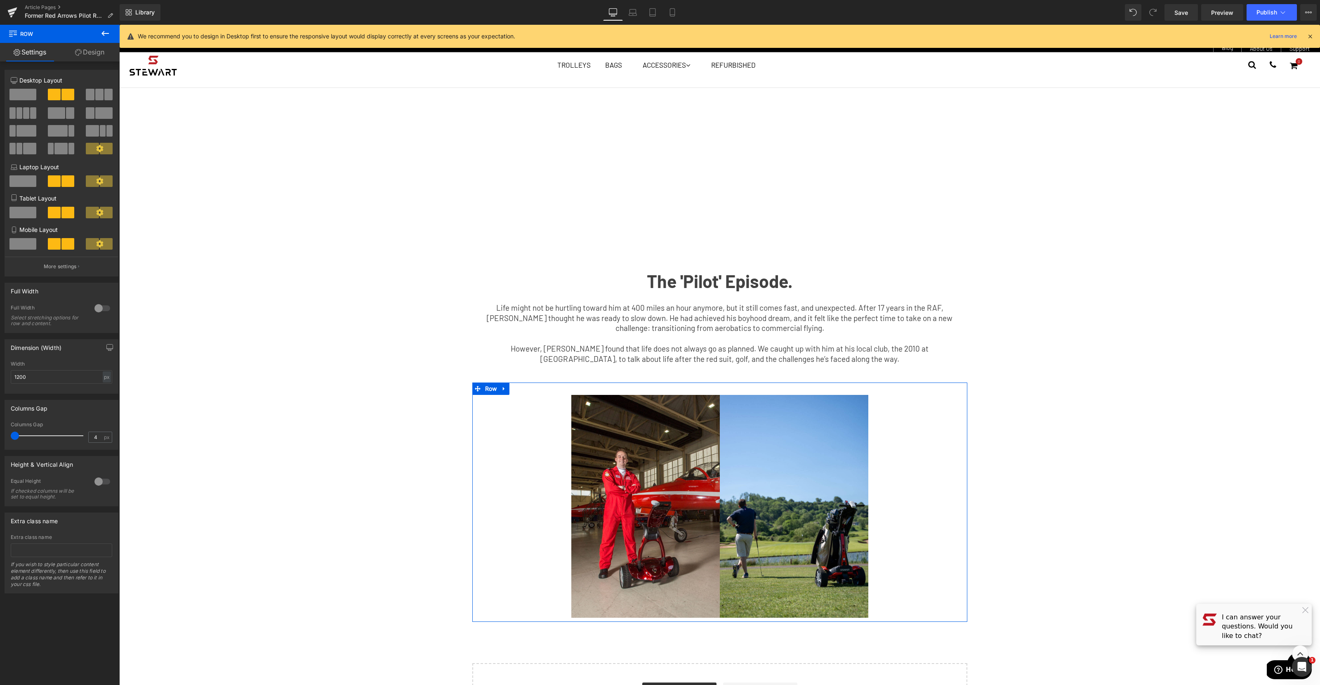
type input "5"
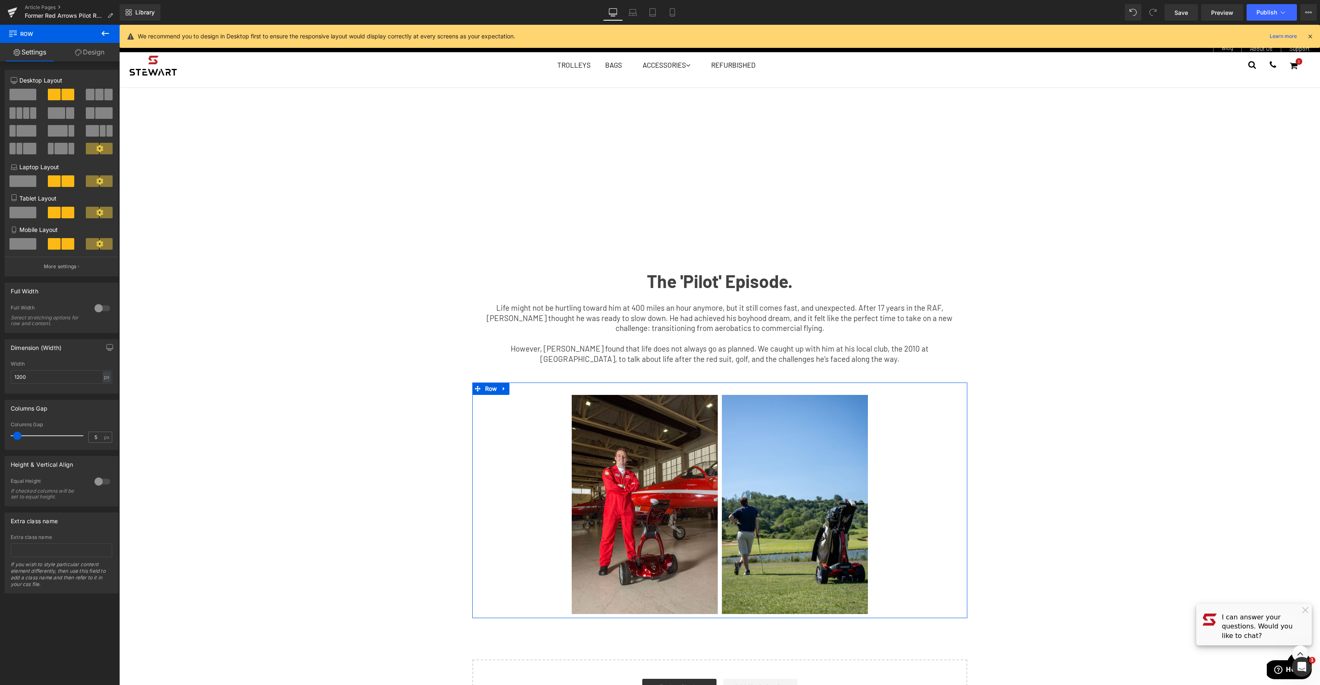
click at [17, 440] on span at bounding box center [17, 435] width 8 height 8
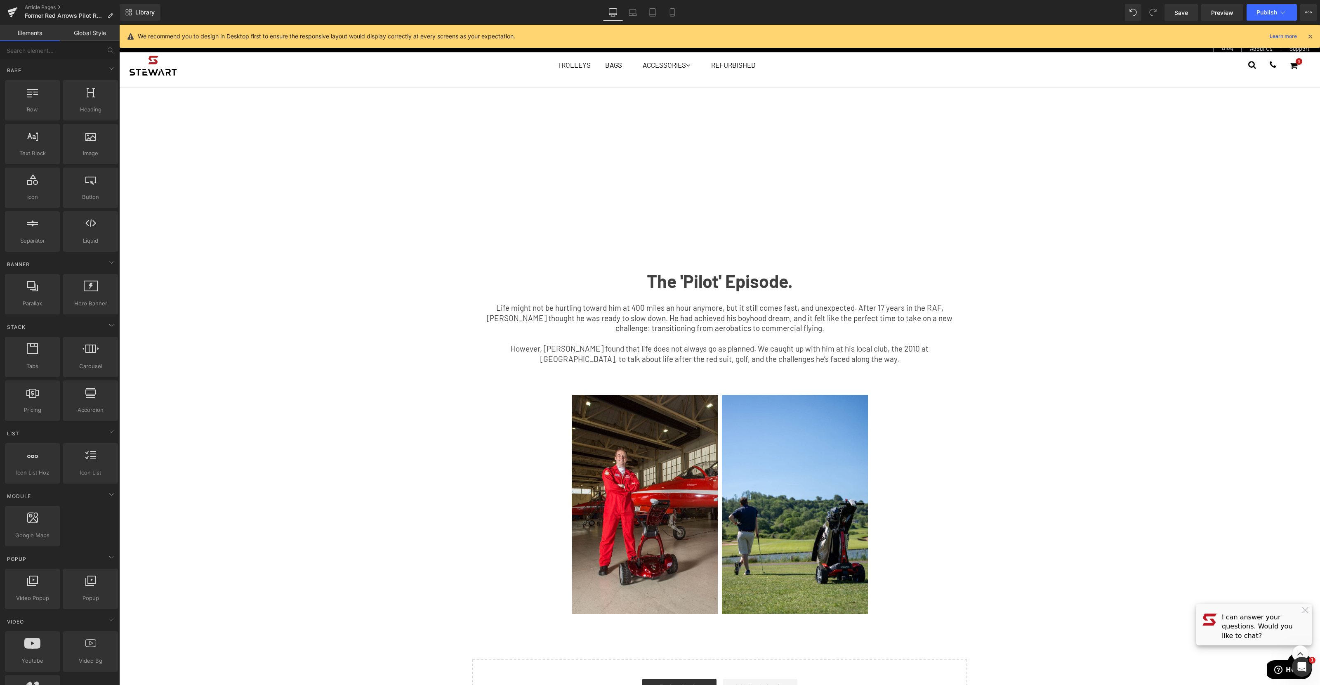
click at [223, 438] on div "Youtube Row The 'Pilot' Episode. Text Block Life might not be hurtling toward h…" at bounding box center [719, 277] width 1201 height 898
drag, startPoint x: 681, startPoint y: 4, endPoint x: 678, endPoint y: 8, distance: 4.7
click at [680, 4] on link "Mobile" at bounding box center [672, 12] width 20 height 16
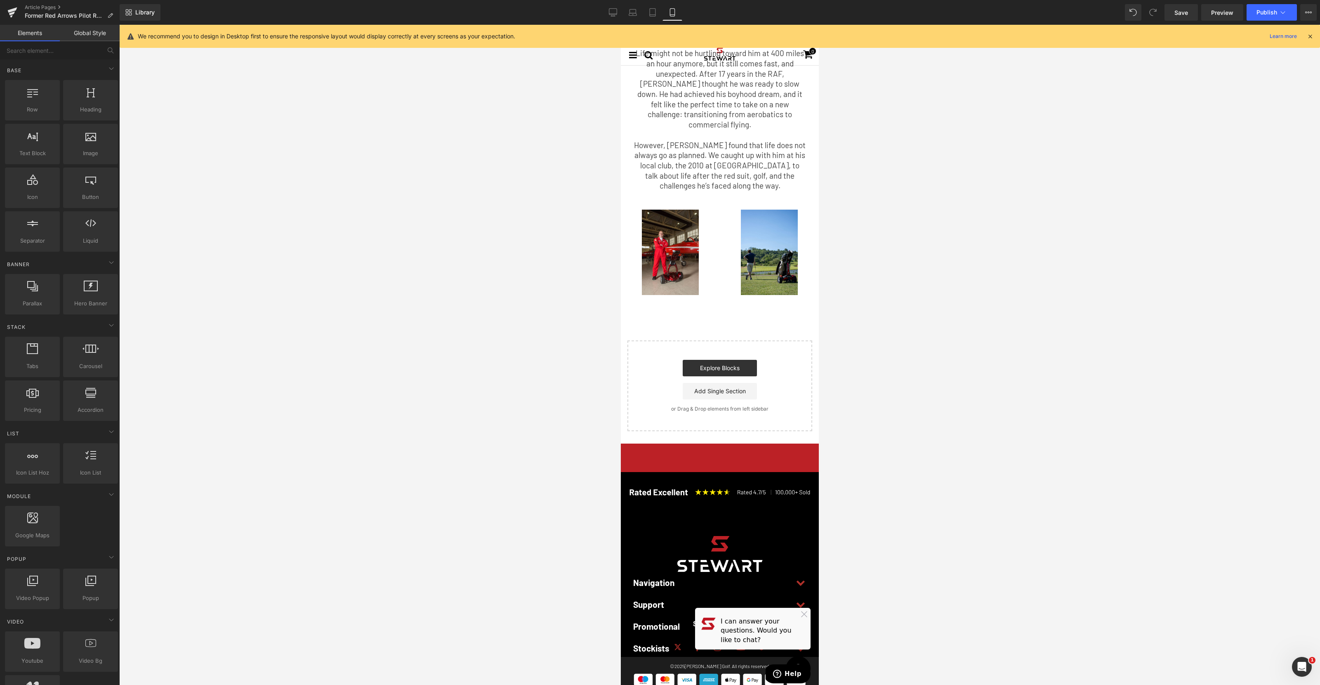
scroll to position [146, 0]
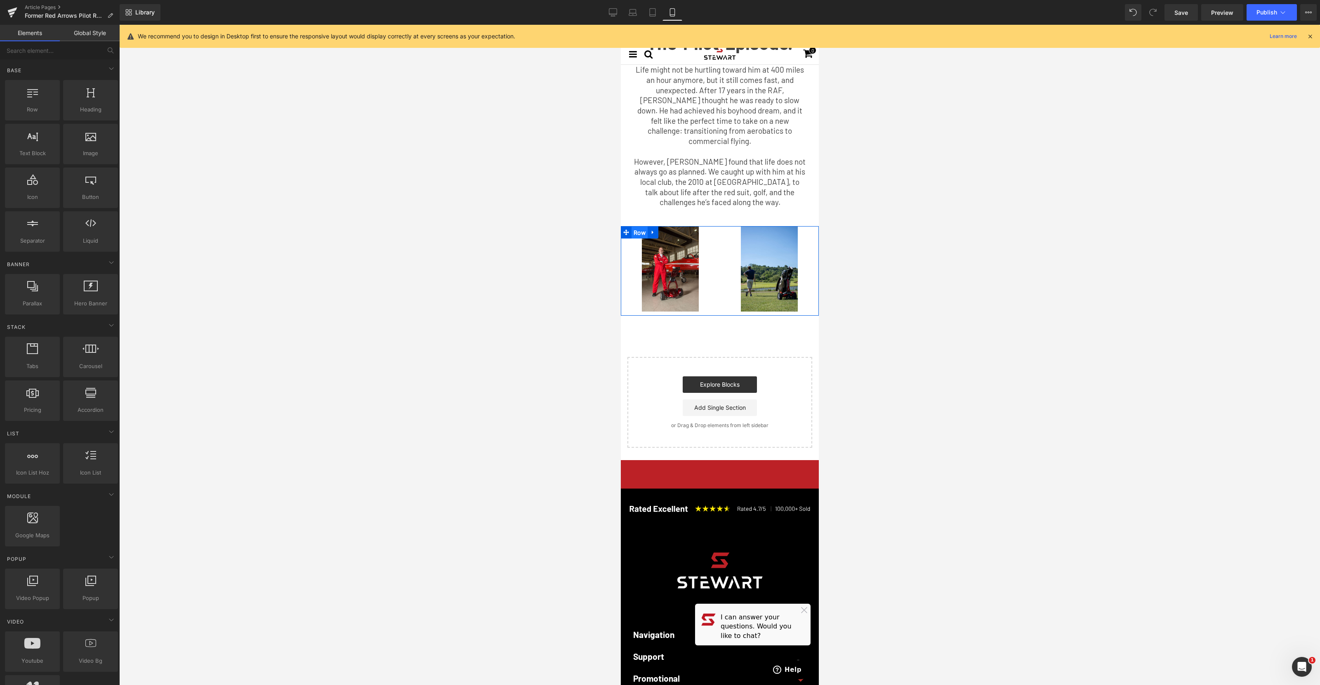
click at [644, 226] on span "Row" at bounding box center [639, 232] width 16 height 12
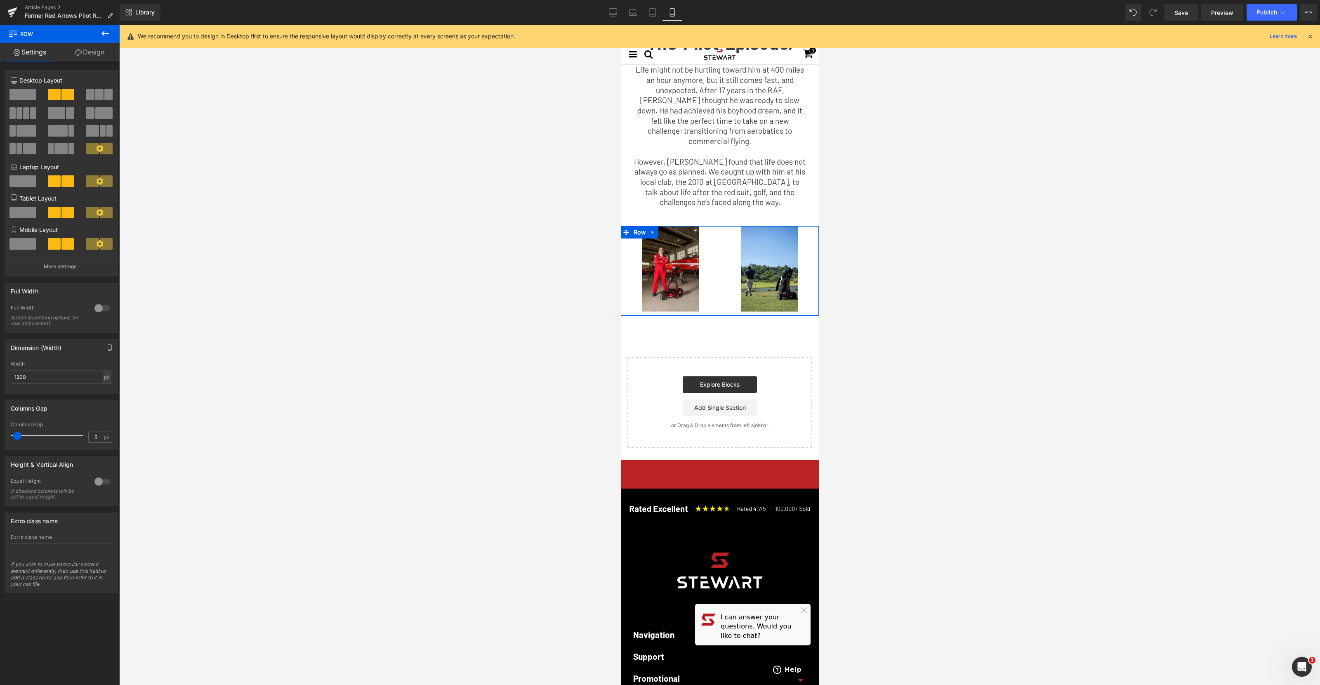
click at [97, 247] on icon at bounding box center [99, 243] width 7 height 7
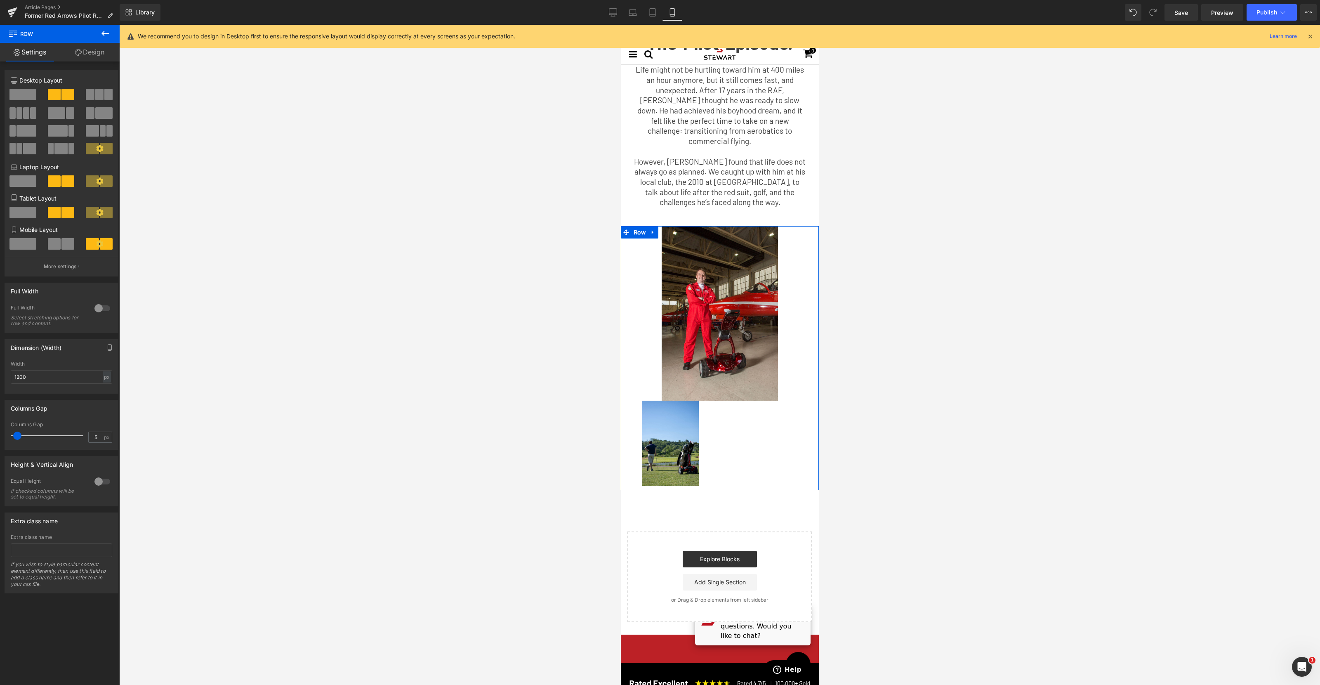
click at [54, 250] on span at bounding box center [54, 244] width 13 height 12
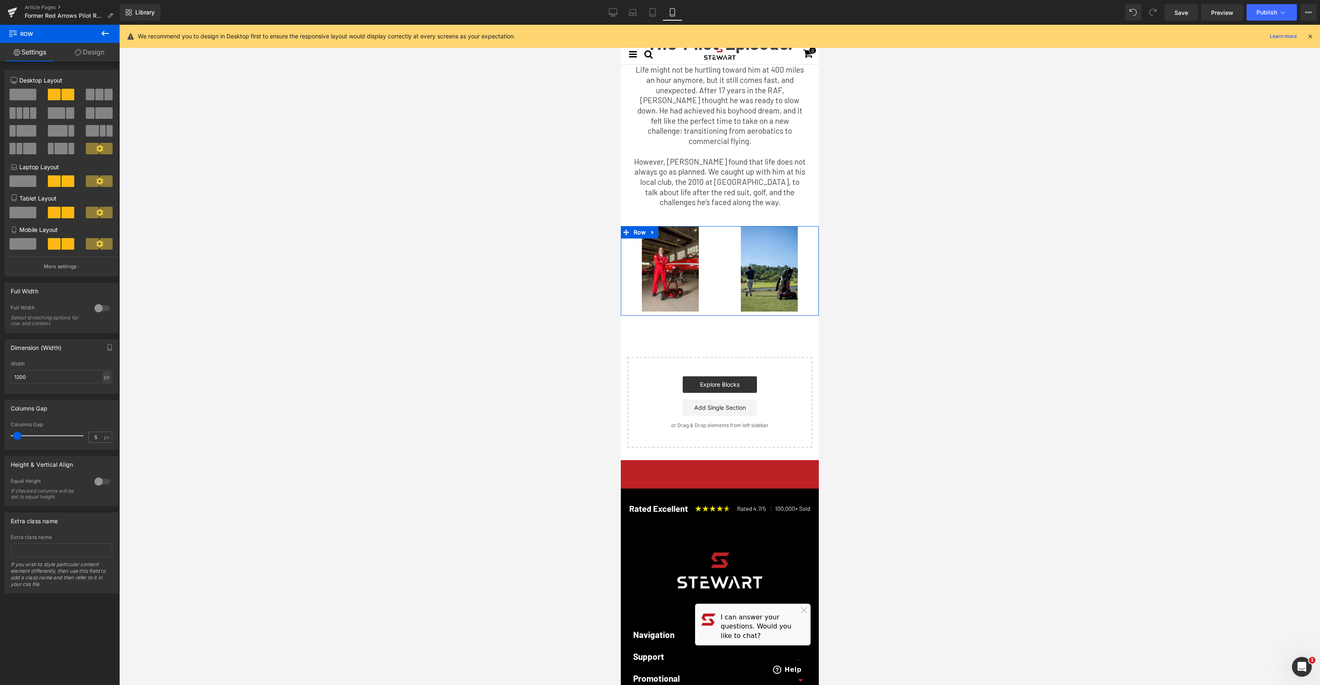
click at [96, 312] on div at bounding box center [102, 308] width 20 height 13
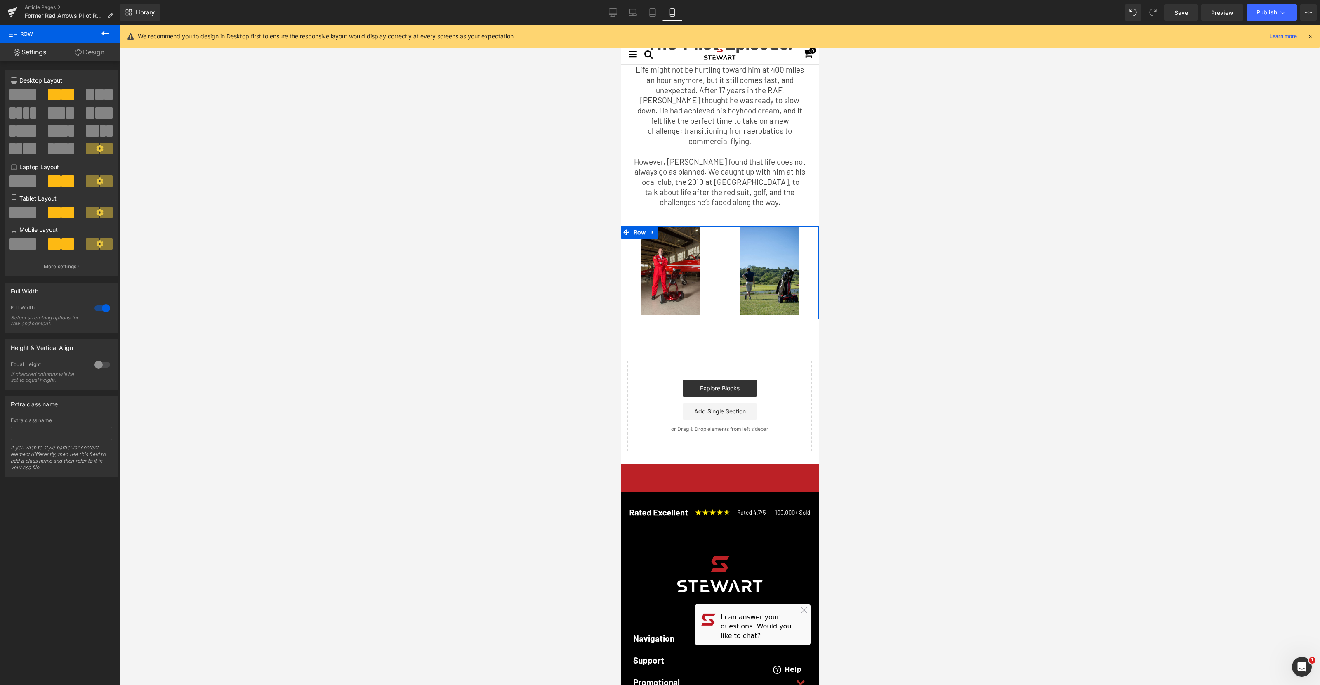
click at [97, 370] on div at bounding box center [102, 364] width 20 height 13
click at [99, 57] on link "Design" at bounding box center [90, 52] width 60 height 19
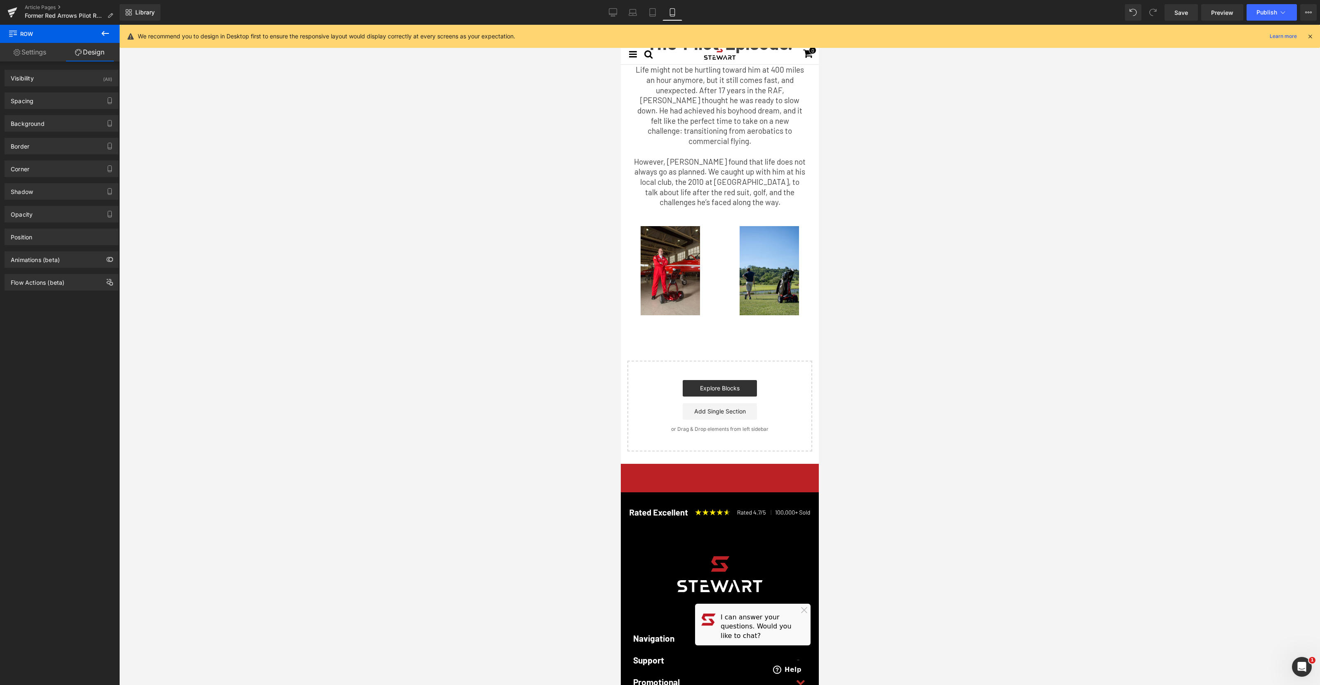
click at [104, 32] on icon at bounding box center [105, 33] width 10 height 10
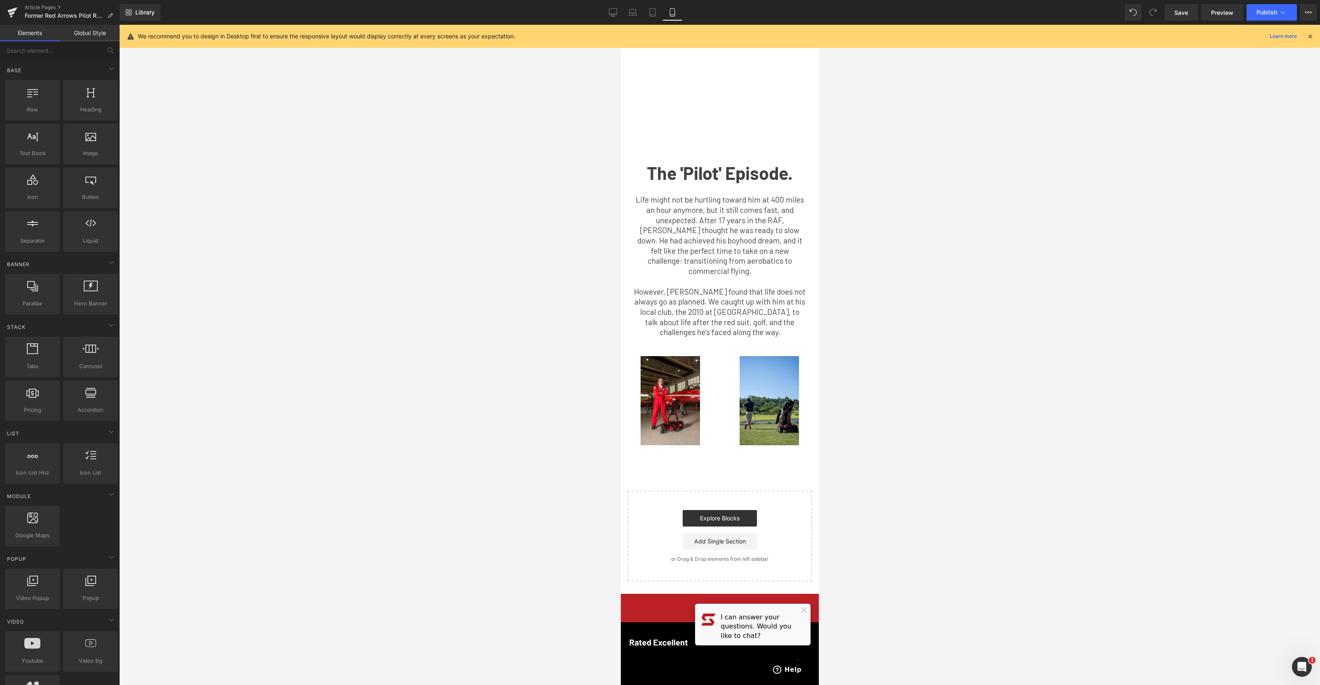
scroll to position [0, 0]
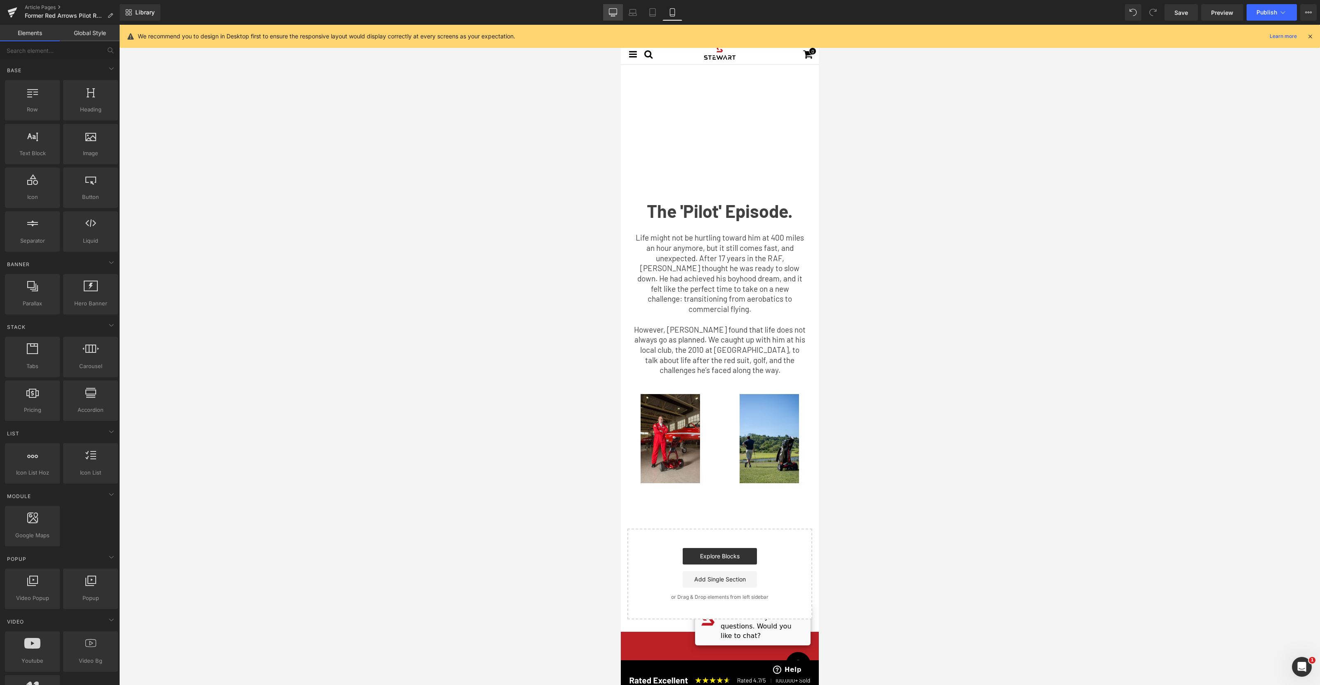
click at [619, 12] on link "Desktop" at bounding box center [613, 12] width 20 height 16
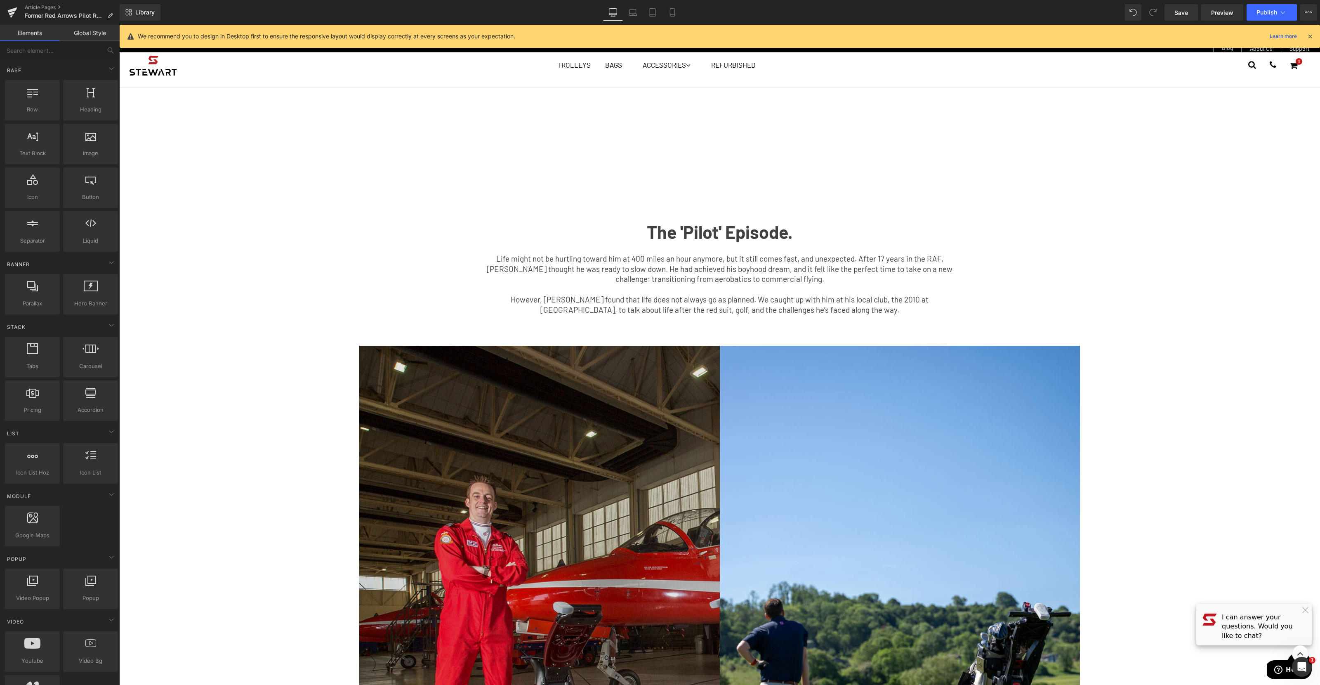
scroll to position [263, 0]
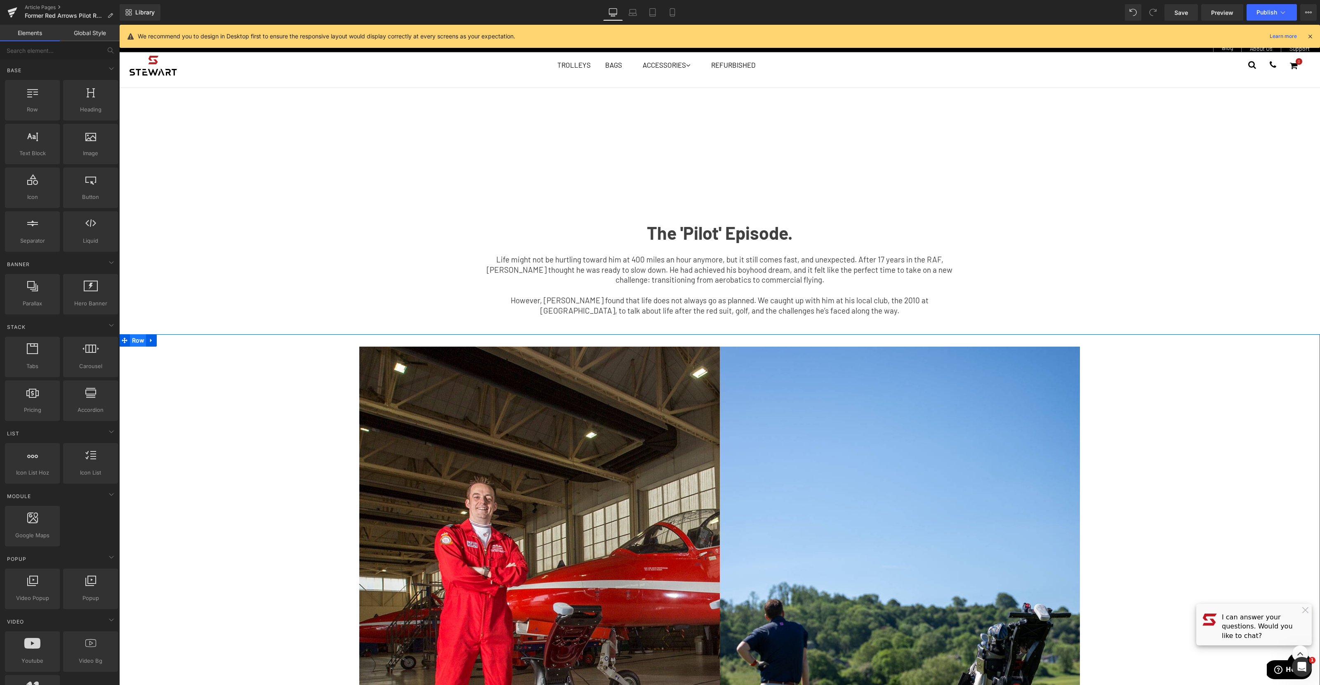
click at [135, 339] on span "Row" at bounding box center [138, 340] width 16 height 12
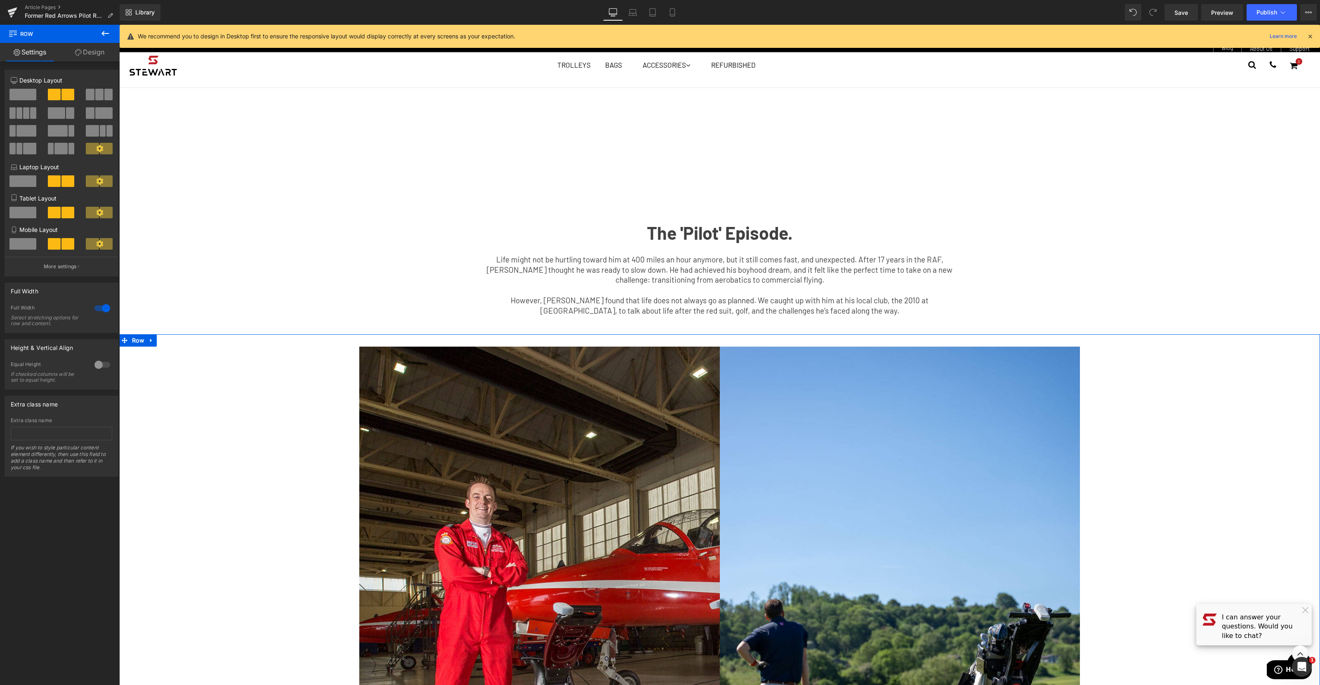
click at [98, 311] on div at bounding box center [102, 308] width 20 height 13
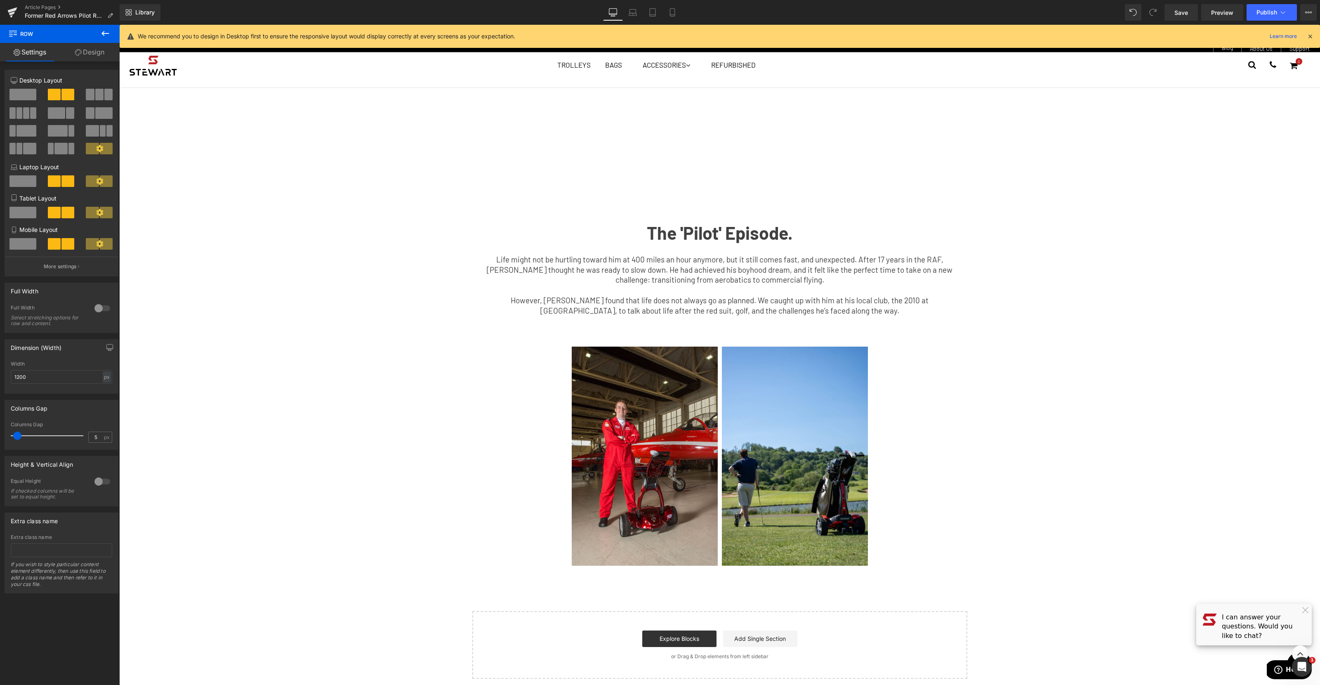
click at [262, 205] on div "Youtube Row The 'Pilot' Episode. Text Block Life might not be hurtling toward h…" at bounding box center [719, 229] width 1201 height 898
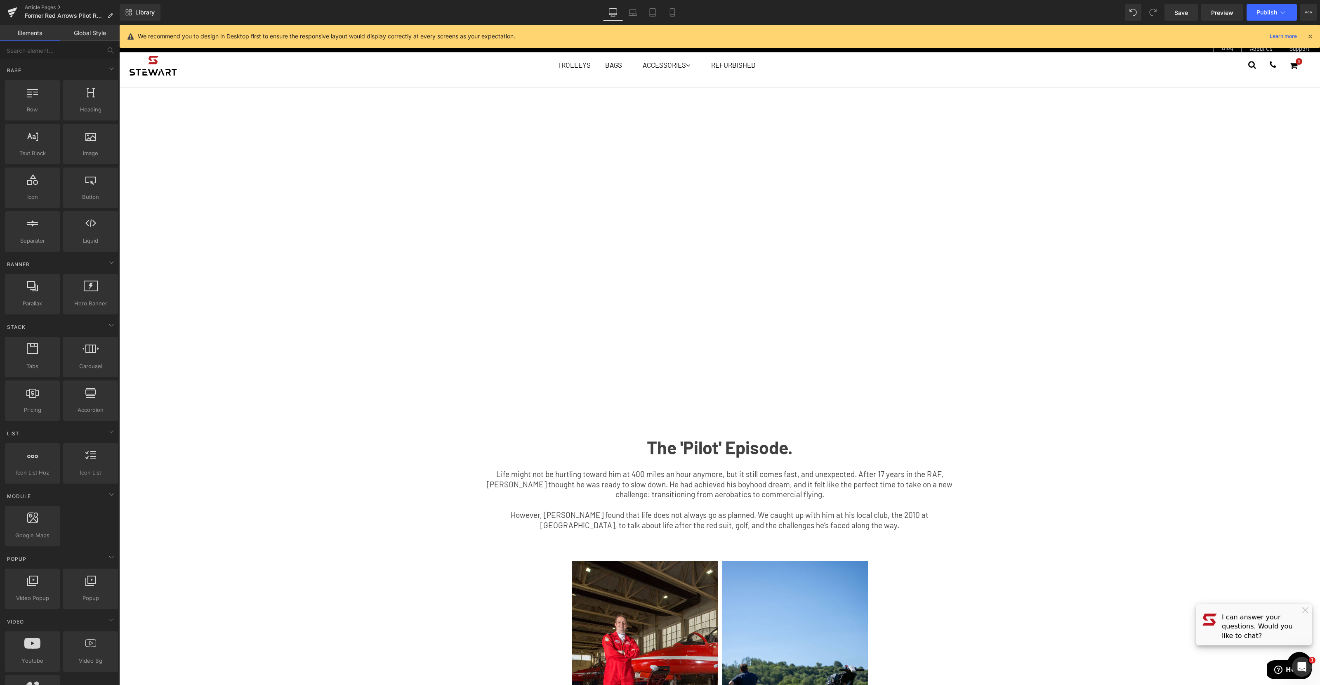
scroll to position [0, 0]
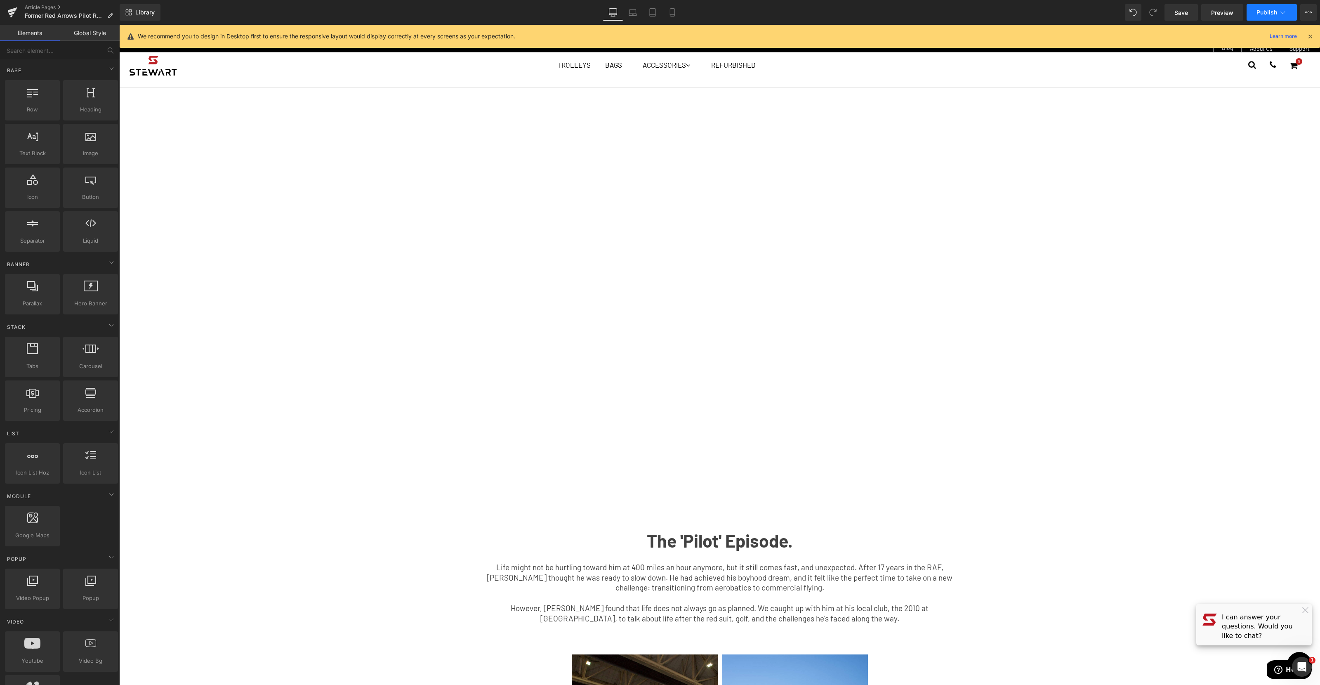
click at [1284, 13] on icon at bounding box center [1283, 12] width 8 height 8
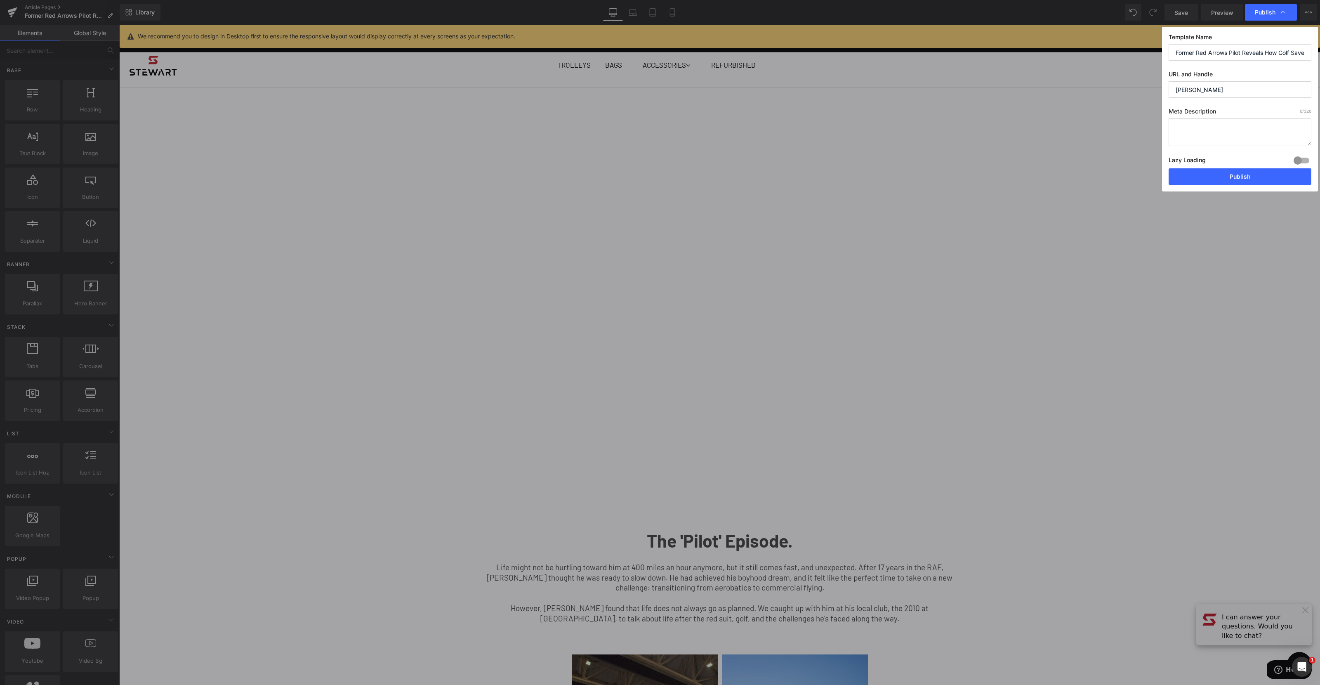
click at [1240, 91] on input "[PERSON_NAME]" at bounding box center [1240, 89] width 143 height 16
type input "red-arrows-golf-celtic-manor"
click at [1233, 177] on button "Publish" at bounding box center [1240, 176] width 143 height 16
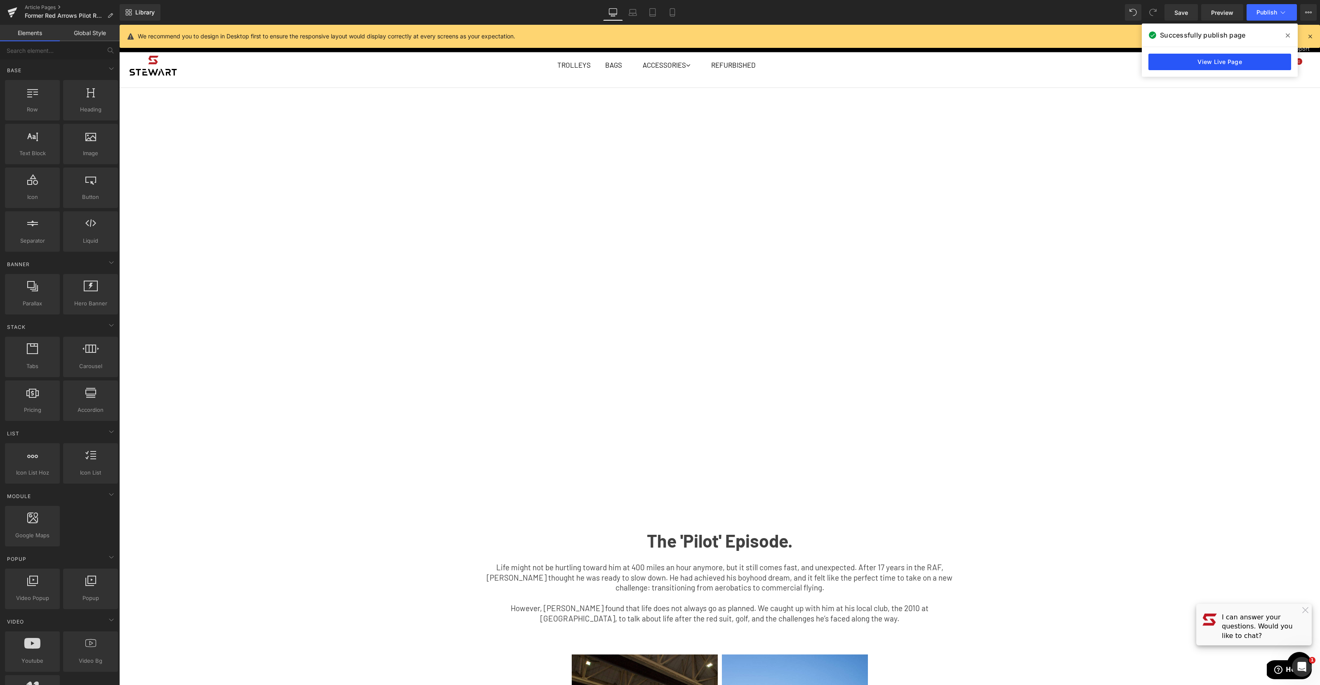
click at [1202, 64] on link "View Live Page" at bounding box center [1219, 62] width 143 height 16
